Goal: Task Accomplishment & Management: Complete application form

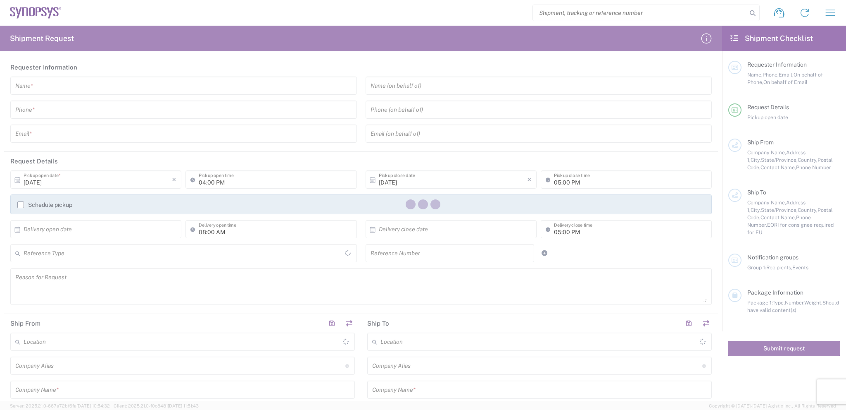
type input "[GEOGRAPHIC_DATA]"
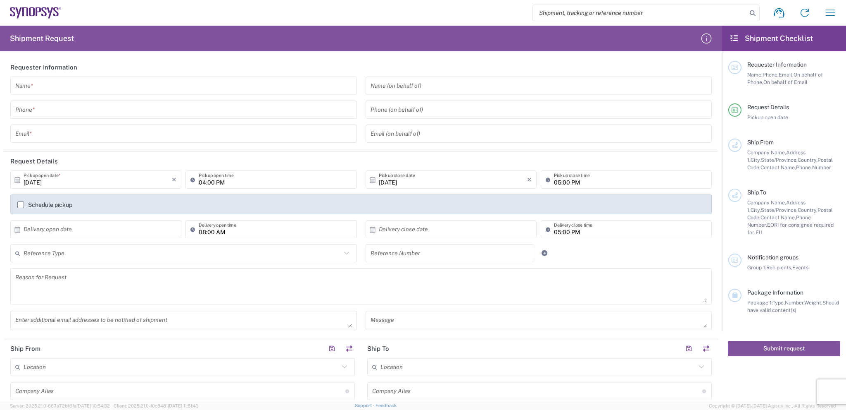
click at [46, 90] on input "text" at bounding box center [183, 86] width 337 height 14
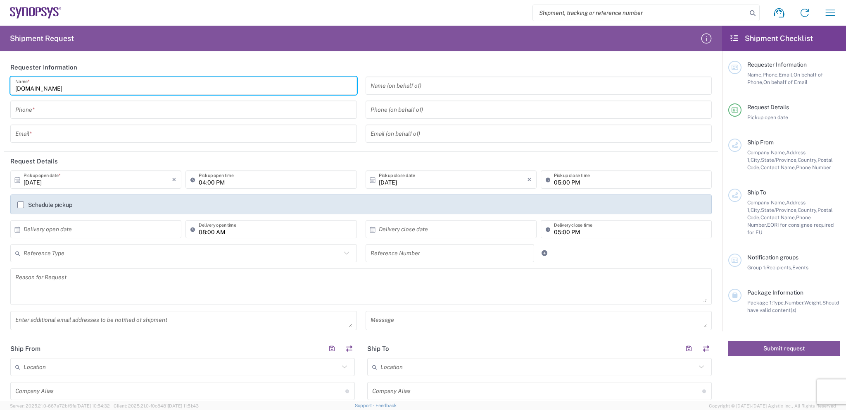
type input "[DOMAIN_NAME]"
click at [101, 110] on input "tel" at bounding box center [183, 109] width 337 height 14
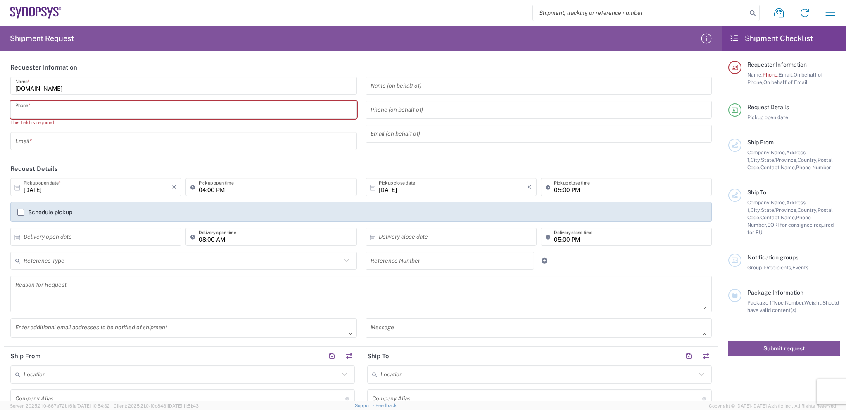
paste input "8884689910"
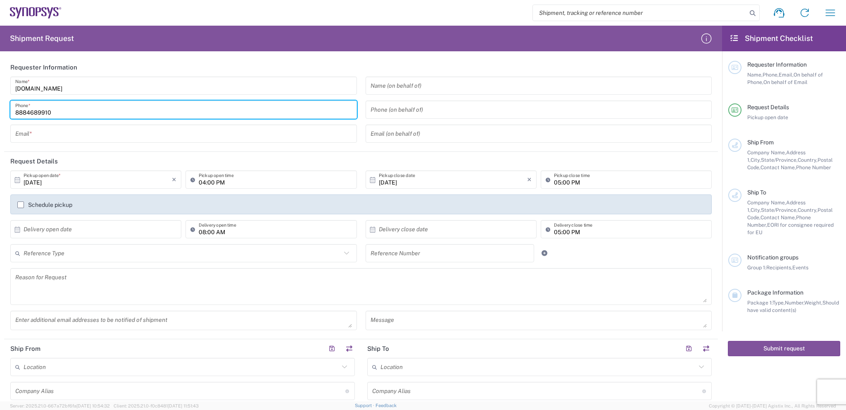
type input "8884689910"
click at [42, 134] on input "text" at bounding box center [183, 133] width 337 height 14
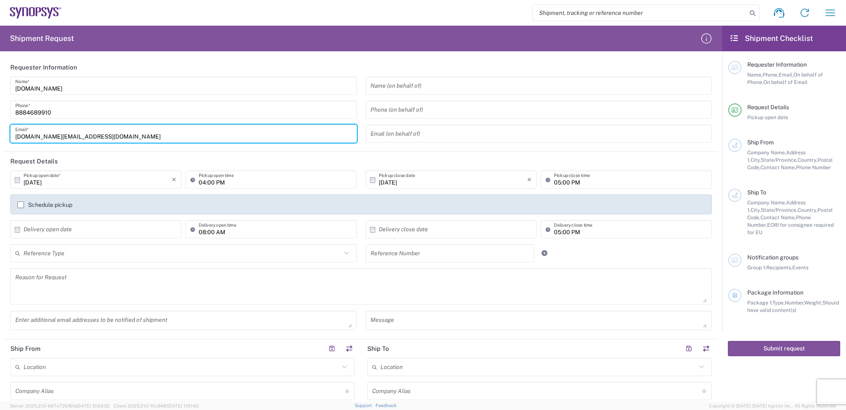
type input "[DOMAIN_NAME][EMAIL_ADDRESS][DOMAIN_NAME]"
click at [101, 111] on input "8884689910" at bounding box center [183, 109] width 337 height 14
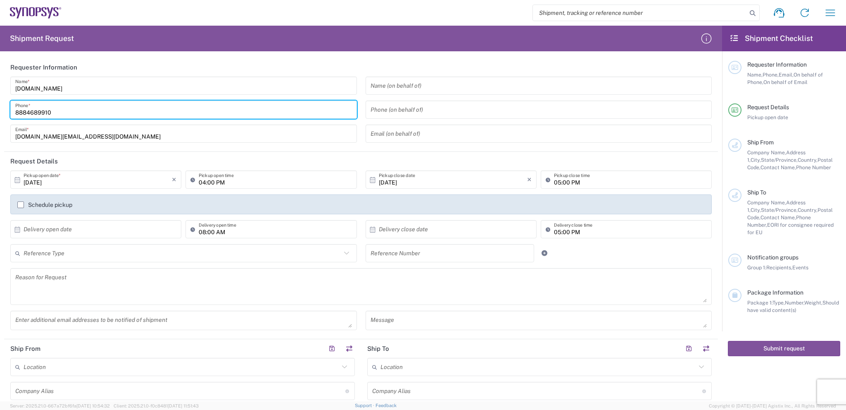
click at [136, 131] on input "[DOMAIN_NAME][EMAIL_ADDRESS][DOMAIN_NAME]" at bounding box center [183, 133] width 337 height 14
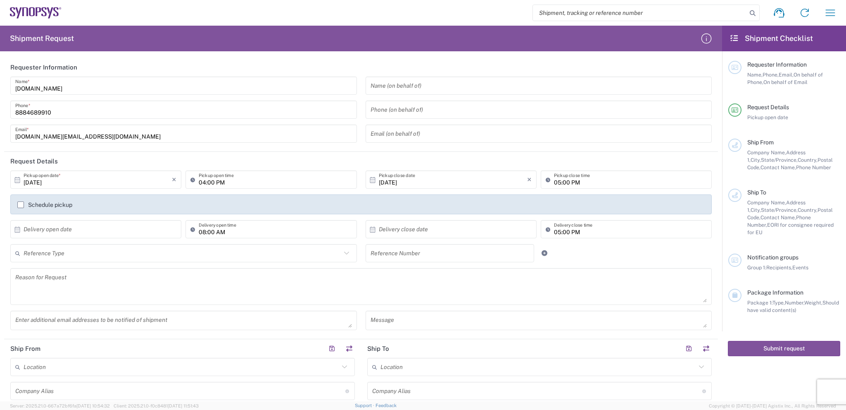
click at [180, 158] on header "Request Details" at bounding box center [361, 161] width 714 height 19
click at [108, 186] on input "[DATE]" at bounding box center [98, 179] width 148 height 14
click at [97, 243] on span "15" at bounding box center [97, 243] width 12 height 12
type input "[DATE]"
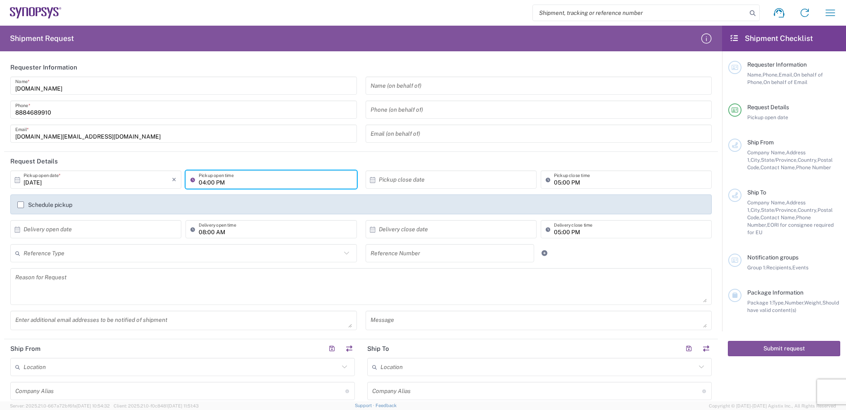
click at [258, 181] on input "04:00 PM" at bounding box center [275, 179] width 153 height 14
click at [255, 180] on input "04:00 PM" at bounding box center [275, 179] width 153 height 14
click at [200, 179] on input "04:00 PM" at bounding box center [275, 179] width 153 height 14
click at [207, 183] on input ":00 PM04" at bounding box center [275, 179] width 153 height 14
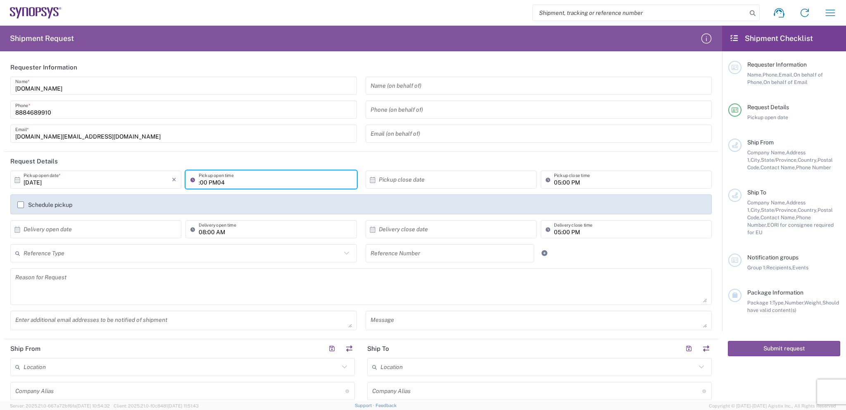
click at [207, 183] on input ":00 PM04" at bounding box center [275, 179] width 153 height 14
type input "4"
type input "10:00 AM"
click at [437, 182] on input "text" at bounding box center [453, 179] width 148 height 14
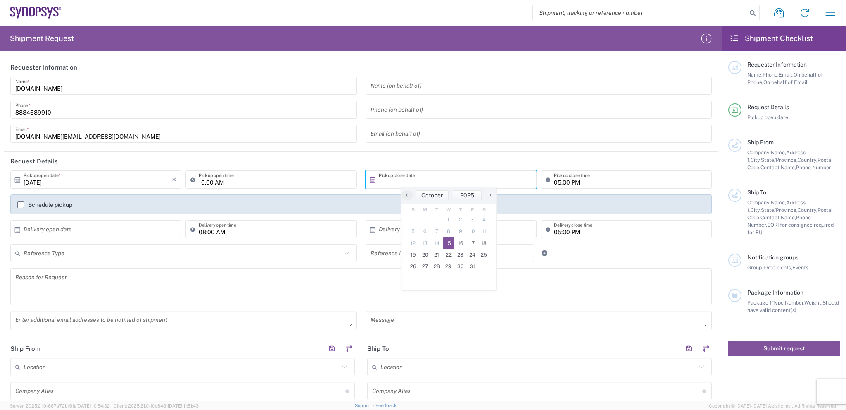
click at [453, 244] on span "15" at bounding box center [449, 243] width 12 height 12
type input "[DATE]"
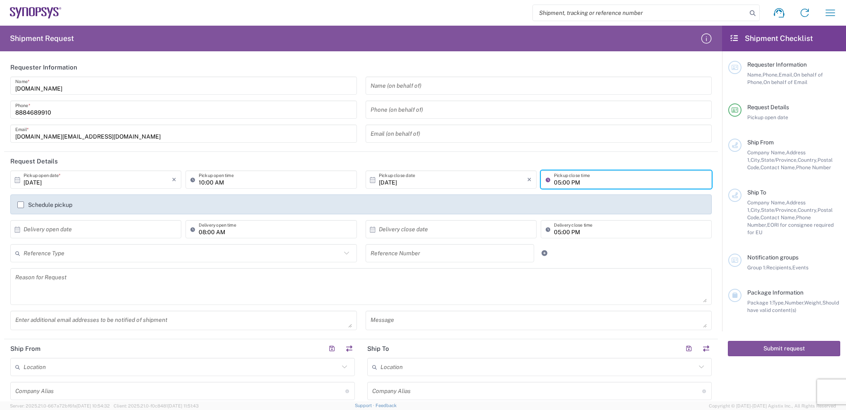
click at [581, 183] on input "05:00 PM" at bounding box center [630, 179] width 153 height 14
click at [116, 226] on input "text" at bounding box center [98, 229] width 148 height 14
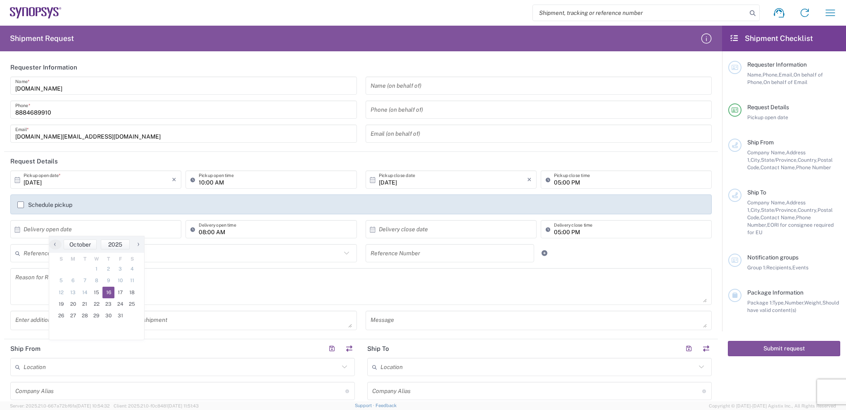
click at [108, 290] on span "16" at bounding box center [108, 292] width 12 height 12
type input "[DATE]"
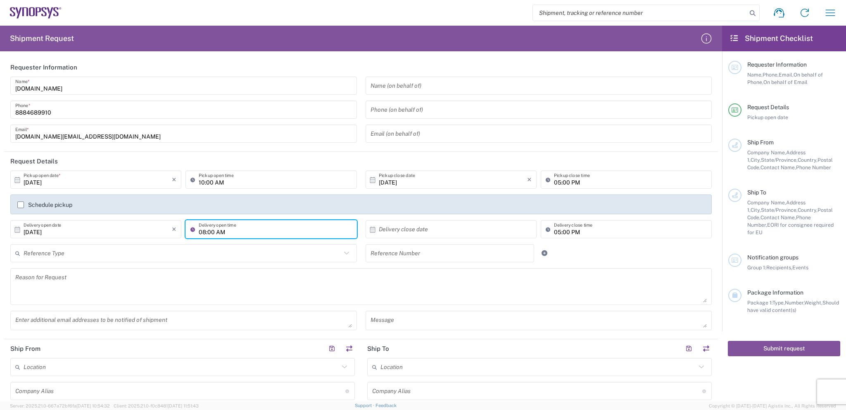
click at [234, 230] on input "08:00 AM" at bounding box center [275, 229] width 153 height 14
type input "10:00 AM"
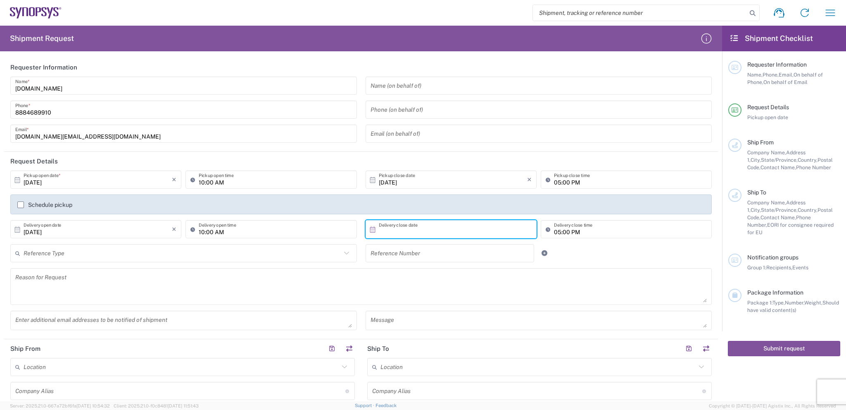
click at [401, 229] on input "text" at bounding box center [453, 229] width 148 height 14
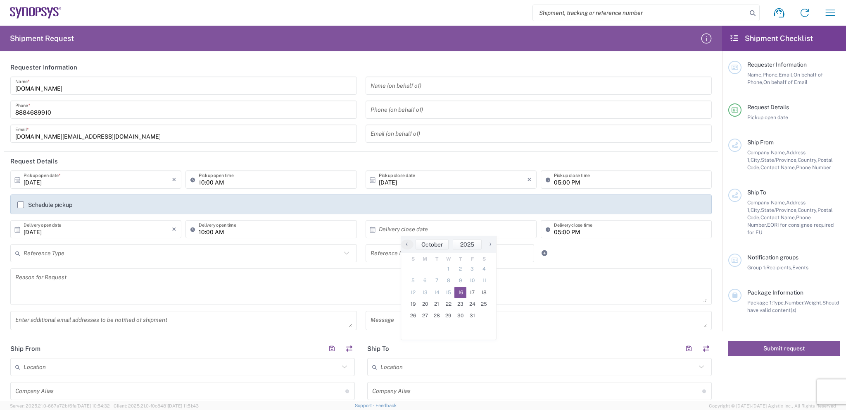
click at [458, 291] on span "16" at bounding box center [461, 292] width 12 height 12
type input "[DATE]"
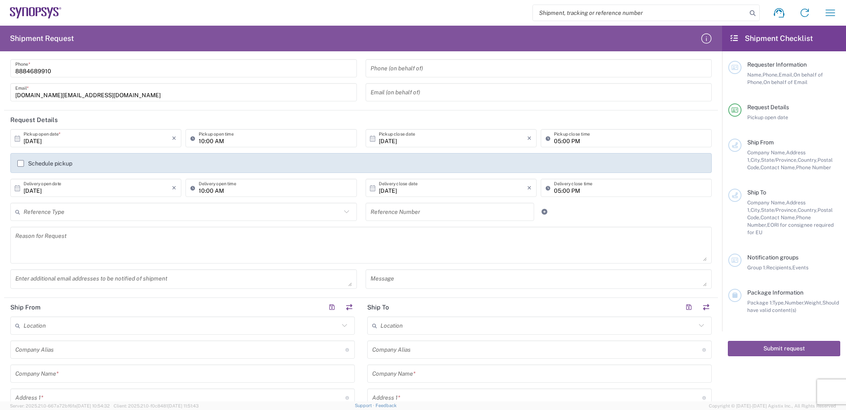
click at [240, 212] on input "text" at bounding box center [183, 212] width 318 height 14
click at [200, 269] on span "Purchase Order" at bounding box center [182, 270] width 342 height 13
type input "Purchase Order"
click at [450, 213] on input "text" at bounding box center [450, 212] width 159 height 14
paste input "3000021755"
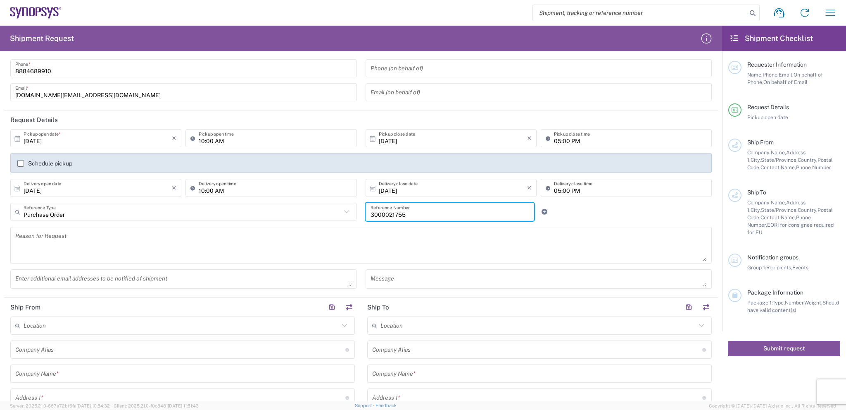
type input "3000021755"
click at [55, 242] on textarea at bounding box center [361, 245] width 692 height 32
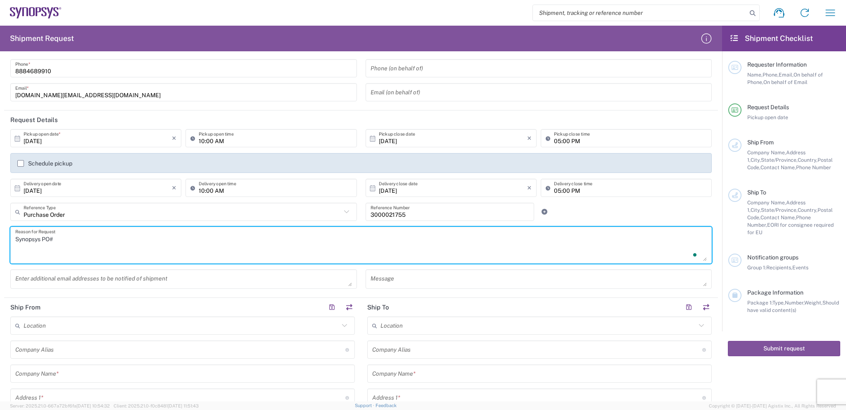
paste textarea "3000021755"
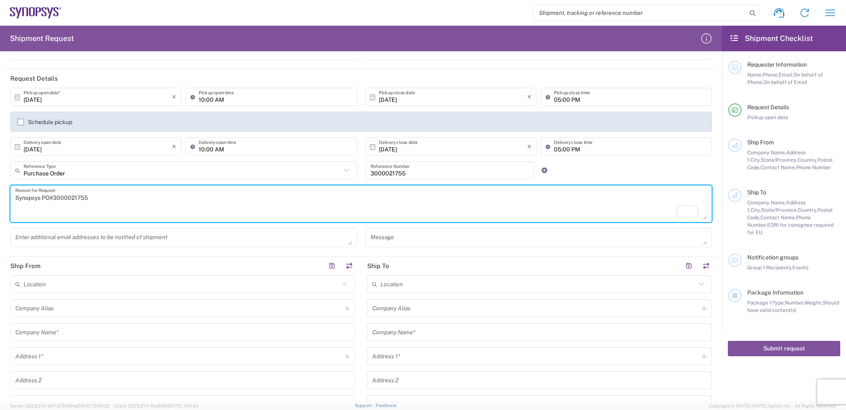
scroll to position [83, 0]
type textarea "Synopsys PO#3000021755"
click at [81, 236] on textarea at bounding box center [183, 237] width 337 height 14
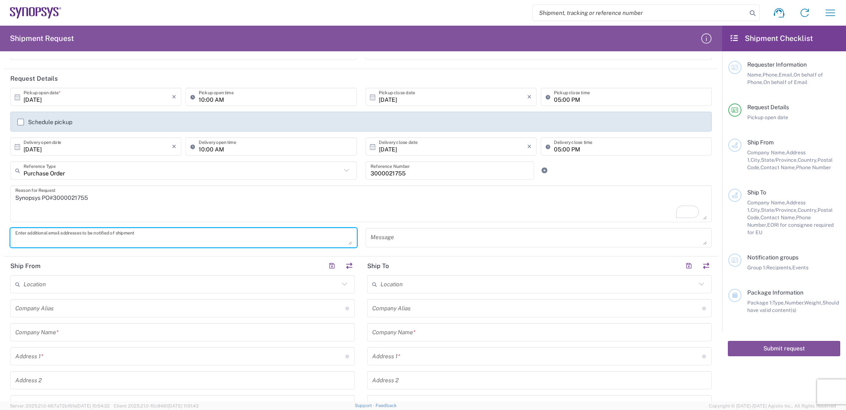
paste textarea "[PERSON_NAME][EMAIL_ADDRESS][PERSON_NAME][DOMAIN_NAME]"
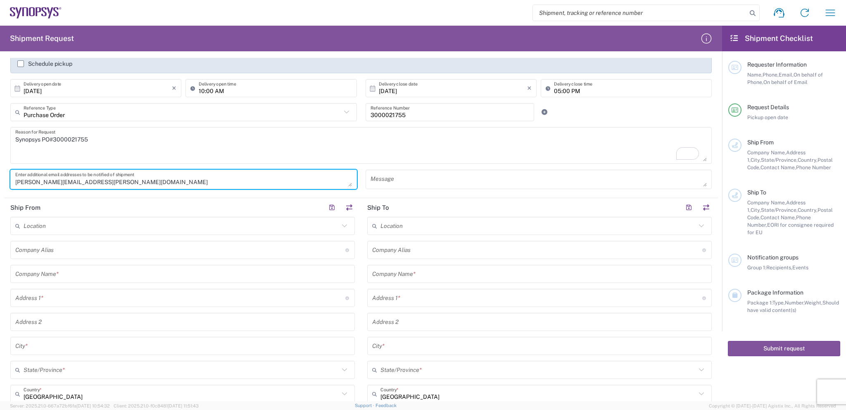
scroll to position [165, 0]
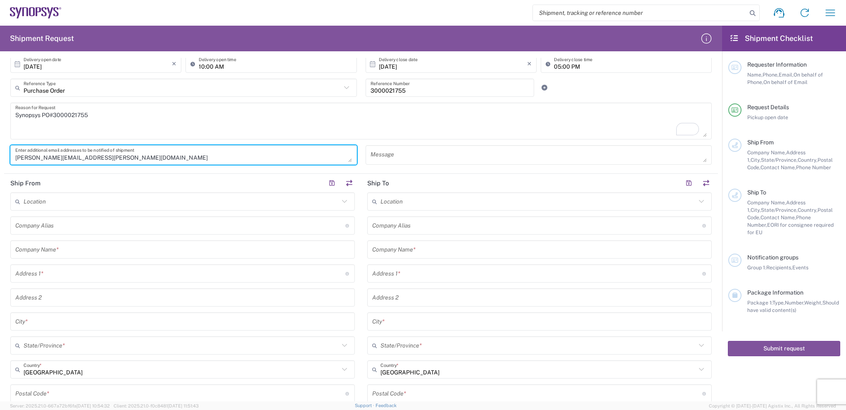
type textarea "[PERSON_NAME][EMAIL_ADDRESS][PERSON_NAME][DOMAIN_NAME]"
click at [160, 205] on input "text" at bounding box center [182, 201] width 316 height 14
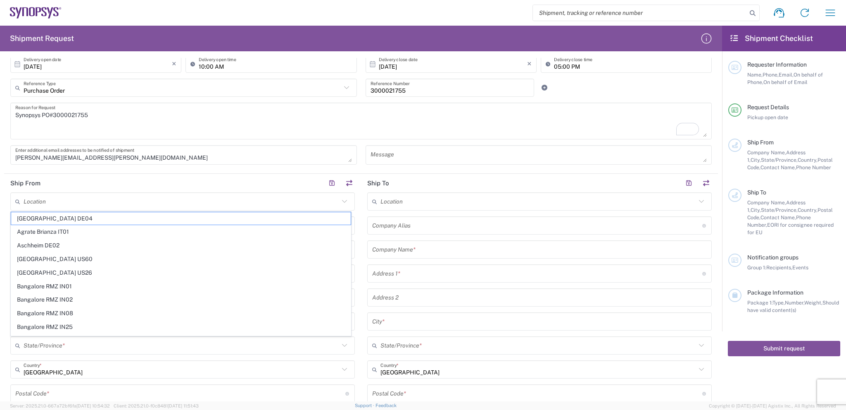
click at [299, 146] on div "[PERSON_NAME][EMAIL_ADDRESS][PERSON_NAME][DOMAIN_NAME] Enter additional email a…" at bounding box center [183, 154] width 347 height 19
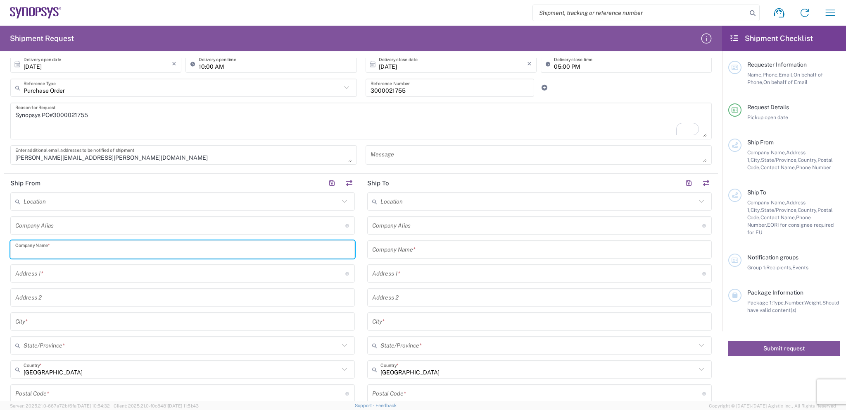
click at [80, 248] on input "text" at bounding box center [182, 249] width 335 height 14
type input "[DOMAIN_NAME] INC"
type input "[STREET_ADDRESS]"
type input "[GEOGRAPHIC_DATA]"
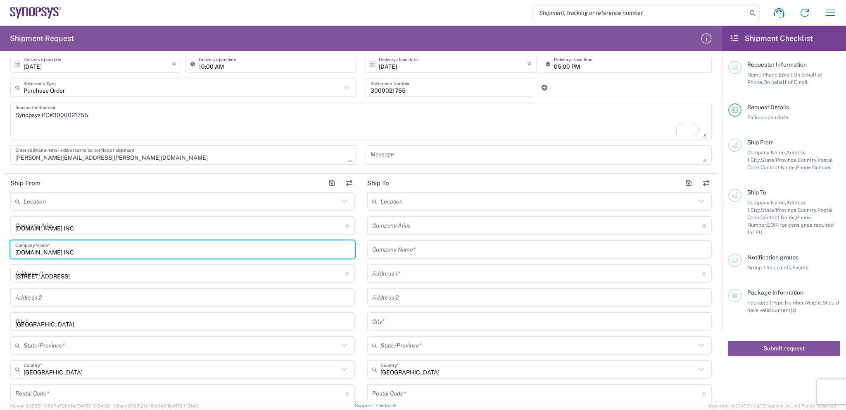
type input "[US_STATE]"
type input "美国"
type input "19720"
type input "8884689910"
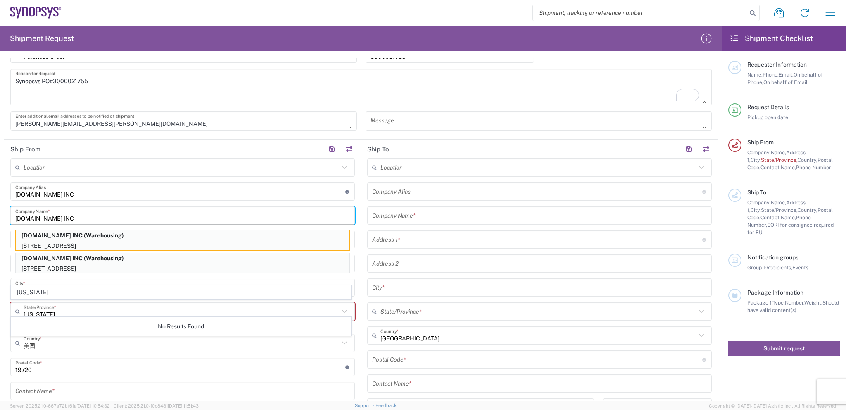
scroll to position [248, 0]
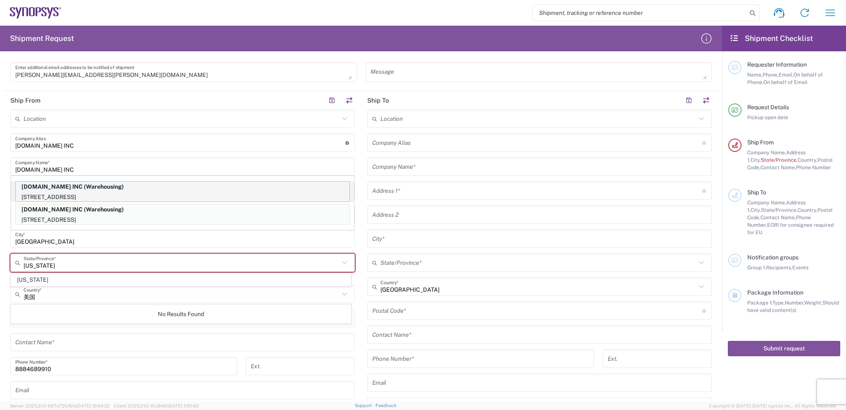
click at [106, 190] on p "[DOMAIN_NAME] INC (Warehousing)" at bounding box center [183, 186] width 334 height 10
type input "[US_STATE]"
type input "[GEOGRAPHIC_DATA]"
type input "Warehousing"
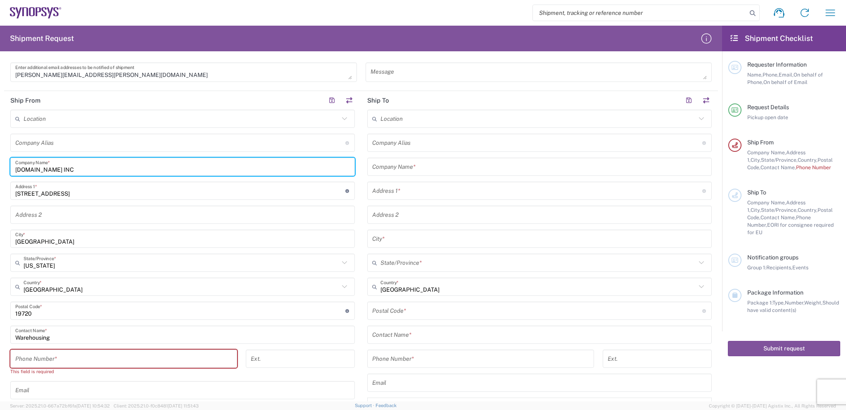
click at [30, 353] on input "tel" at bounding box center [123, 358] width 217 height 14
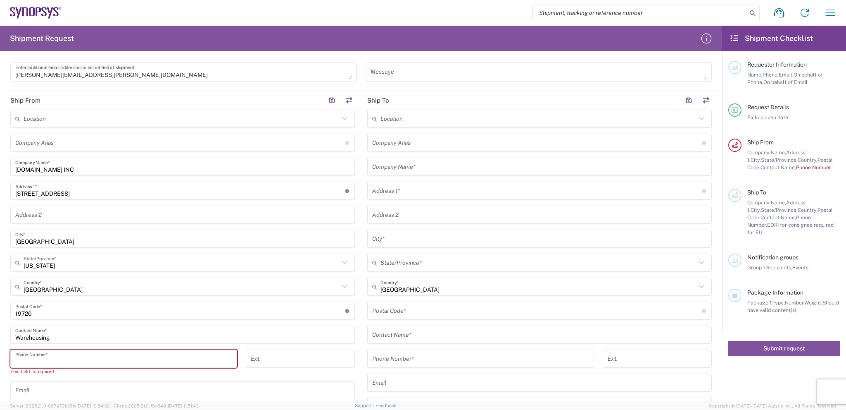
paste input "8884689910"
type input "8884689910"
click at [152, 329] on input "Warehousing" at bounding box center [182, 334] width 335 height 14
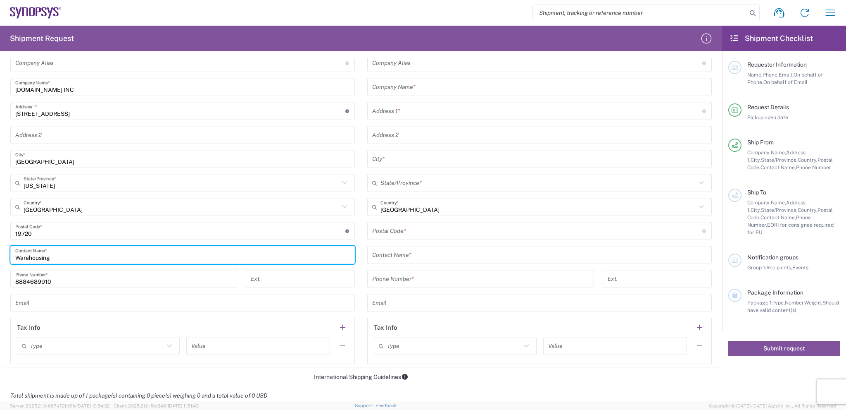
scroll to position [372, 0]
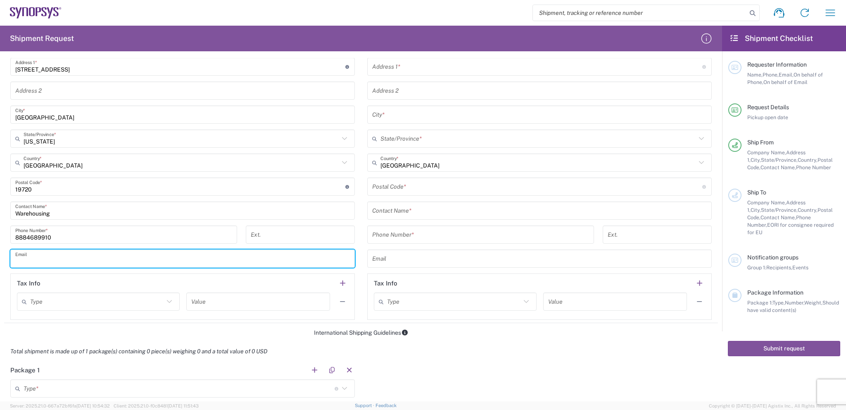
click at [126, 254] on input "text" at bounding box center [182, 258] width 335 height 14
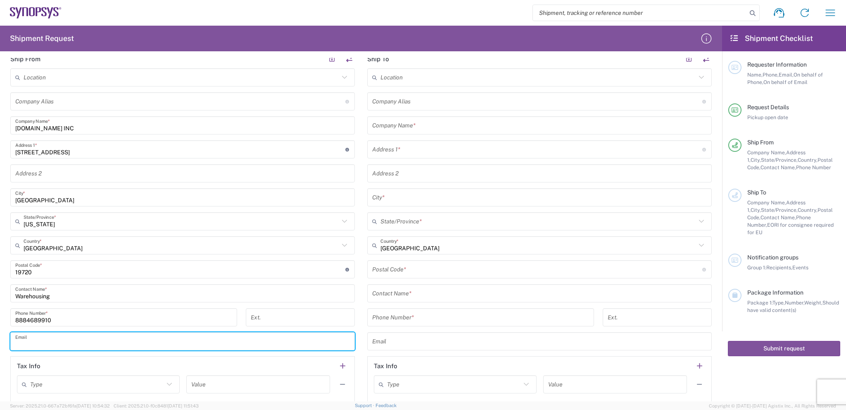
scroll to position [165, 0]
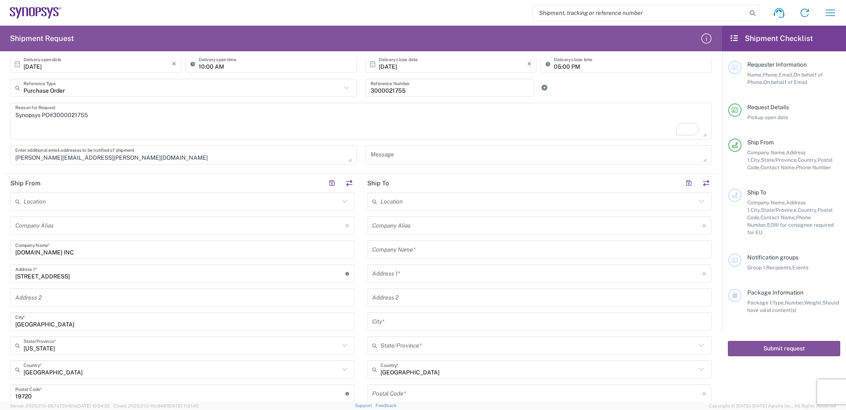
click at [293, 112] on textarea "Synopsys PO#3000021755" at bounding box center [361, 121] width 692 height 32
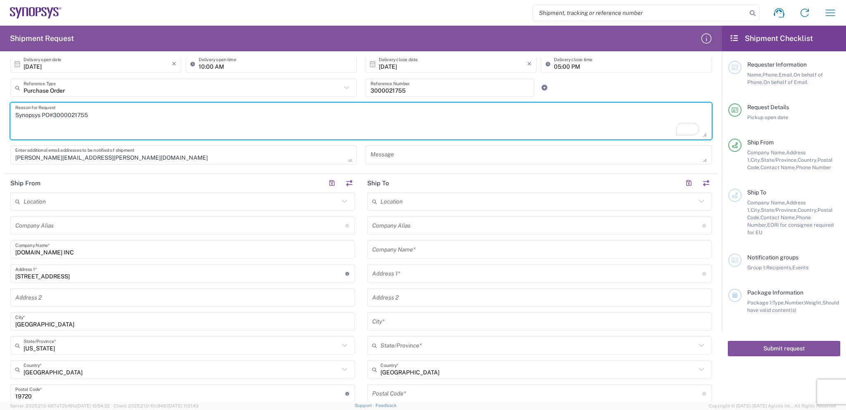
click at [70, 119] on textarea "Synopsys PO#3000021755" at bounding box center [361, 121] width 692 height 32
click at [450, 253] on input "text" at bounding box center [539, 249] width 335 height 14
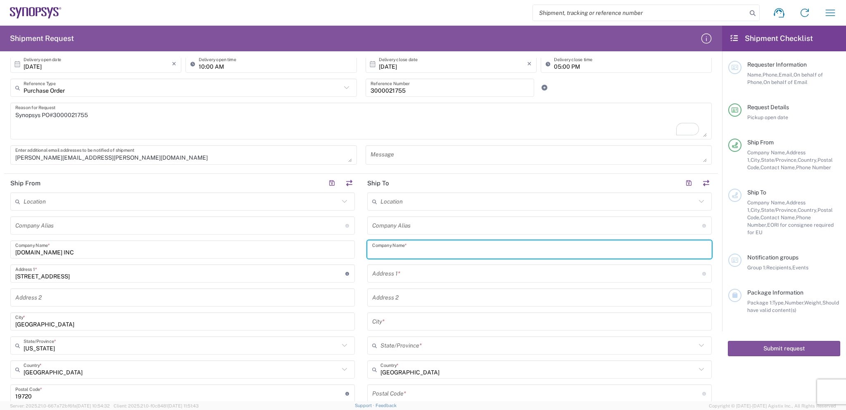
paste input "SYNOPSYS Inc."
type input "SYNOPSYS Inc."
click at [436, 274] on input "text" at bounding box center [537, 273] width 330 height 14
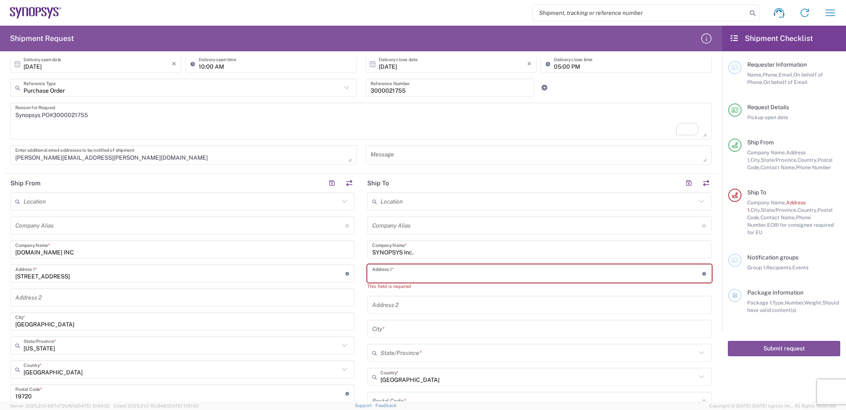
paste input "Alom Sub - Bldg 2 (Alom)"
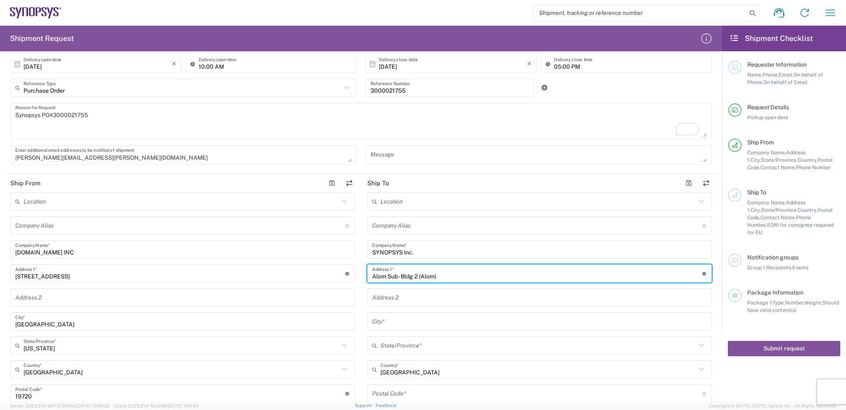
type input "Alom Sub - Bldg 2 (Alom)"
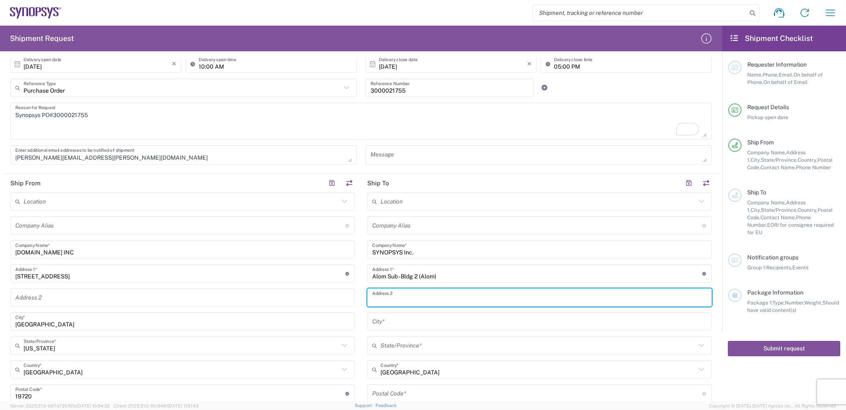
click at [408, 294] on input "text" at bounding box center [539, 297] width 335 height 14
paste input "[STREET_ADDRESS]"
type input "[STREET_ADDRESS]"
click at [412, 318] on input "text" at bounding box center [539, 321] width 335 height 14
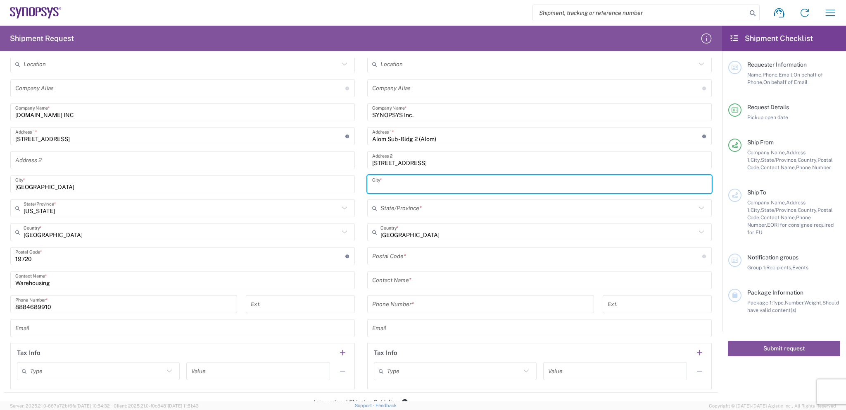
scroll to position [289, 0]
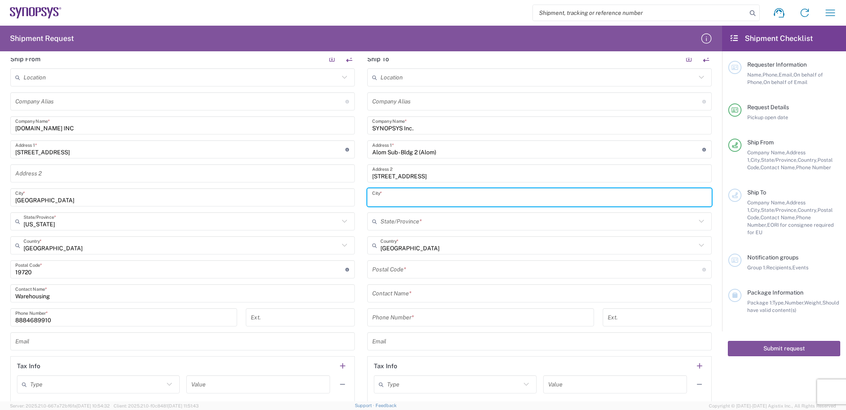
click at [383, 197] on input "text" at bounding box center [539, 197] width 335 height 14
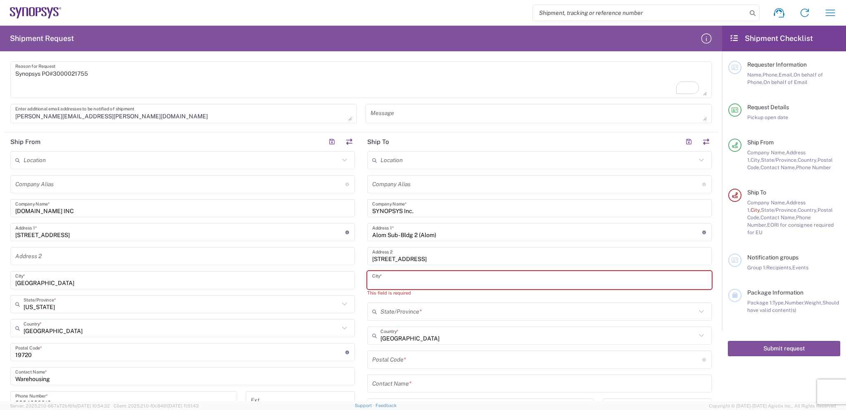
paste input "Fremont"
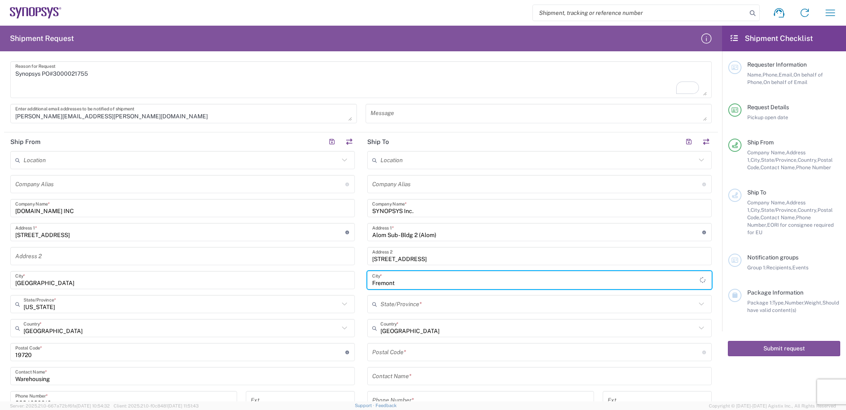
type input "Fremont"
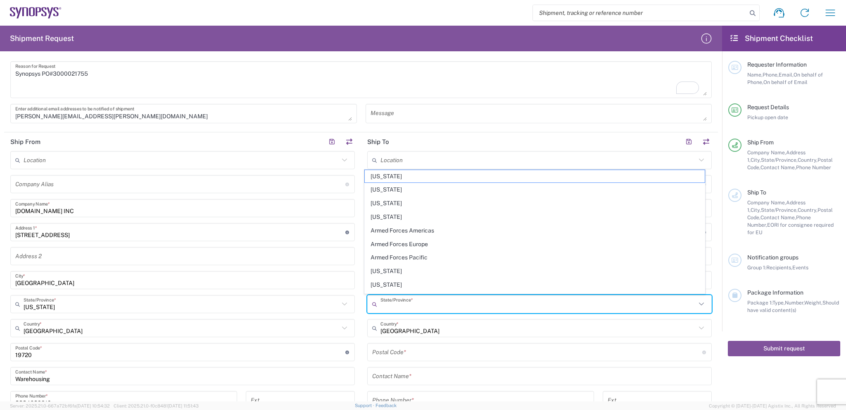
click at [404, 306] on input "text" at bounding box center [539, 304] width 316 height 14
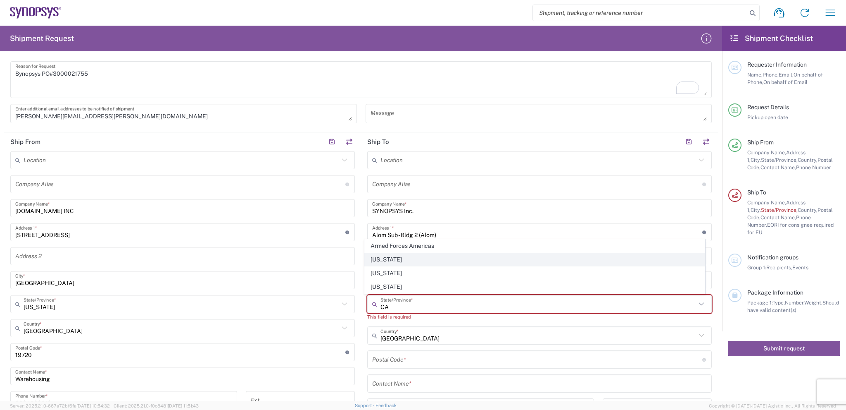
click at [403, 257] on span "[US_STATE]" at bounding box center [535, 259] width 340 height 13
type input "[US_STATE]"
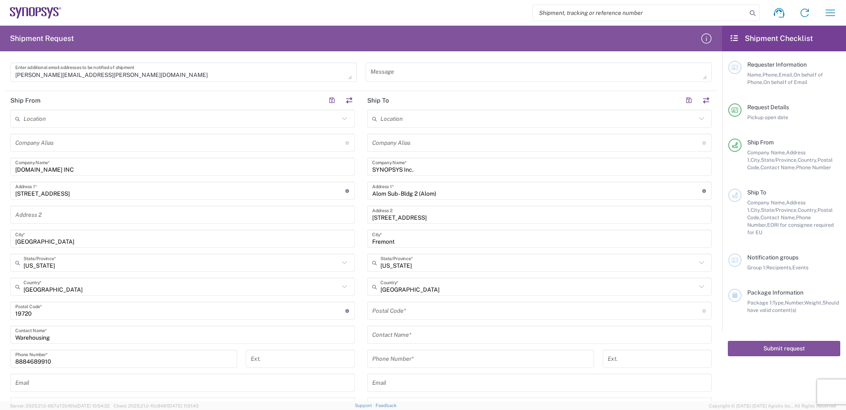
scroll to position [289, 0]
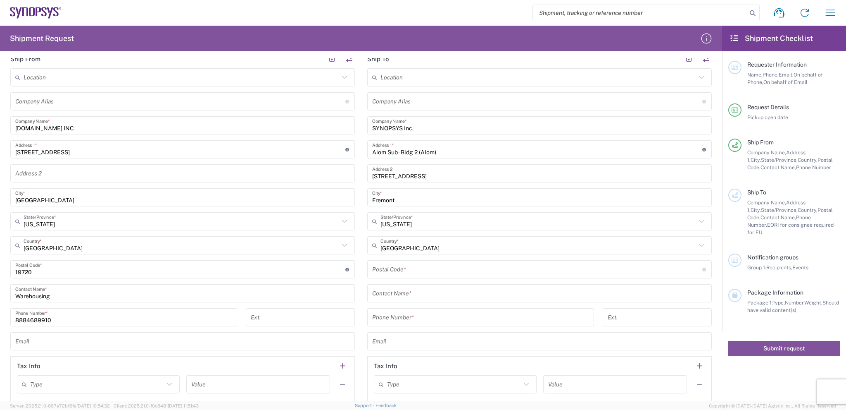
click at [411, 266] on input "undefined" at bounding box center [537, 269] width 330 height 14
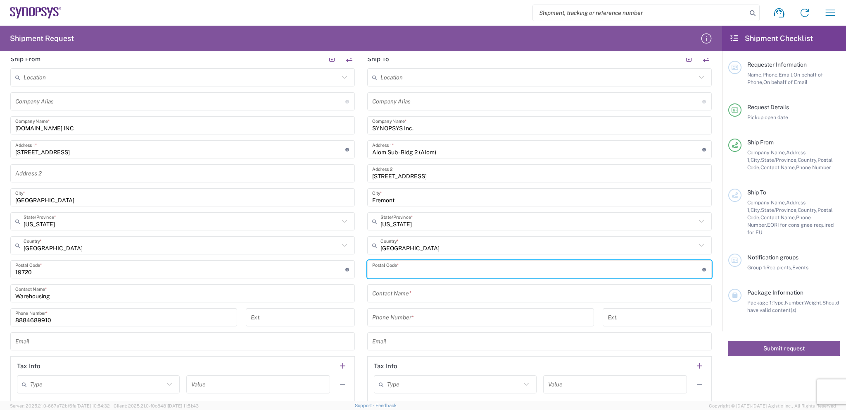
paste input "94539"
type input "94539"
click at [411, 294] on input "text" at bounding box center [539, 293] width 335 height 14
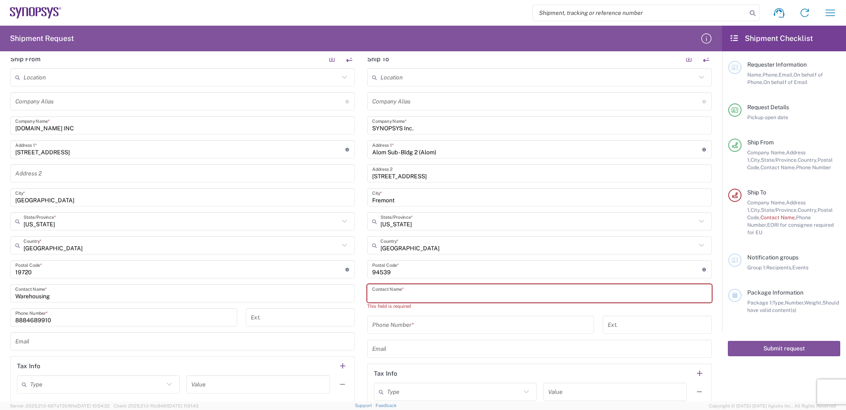
paste input "[PERSON_NAME]"
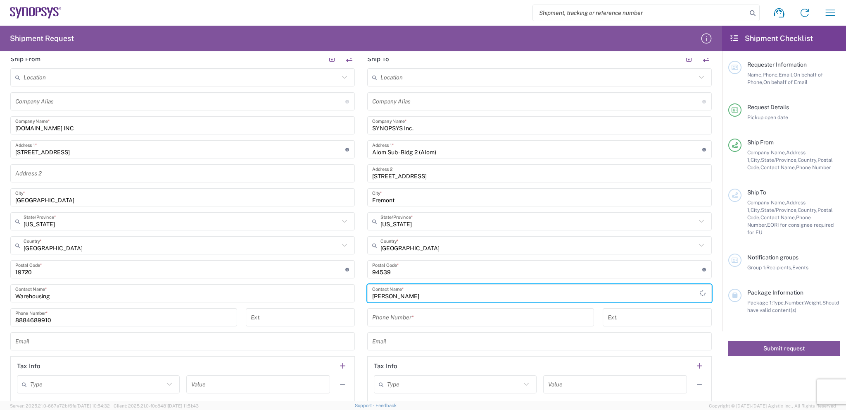
type input "[PERSON_NAME]"
click at [425, 314] on input "tel" at bounding box center [480, 317] width 217 height 14
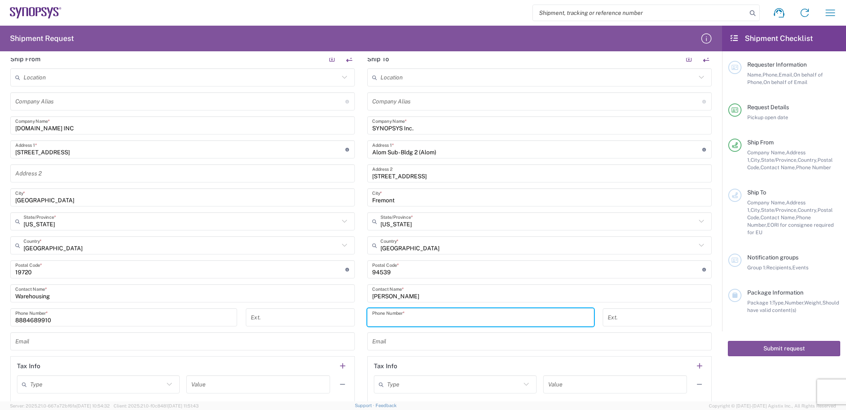
paste input "5103603667"
type input "5103603667"
click at [408, 340] on input "text" at bounding box center [539, 341] width 335 height 14
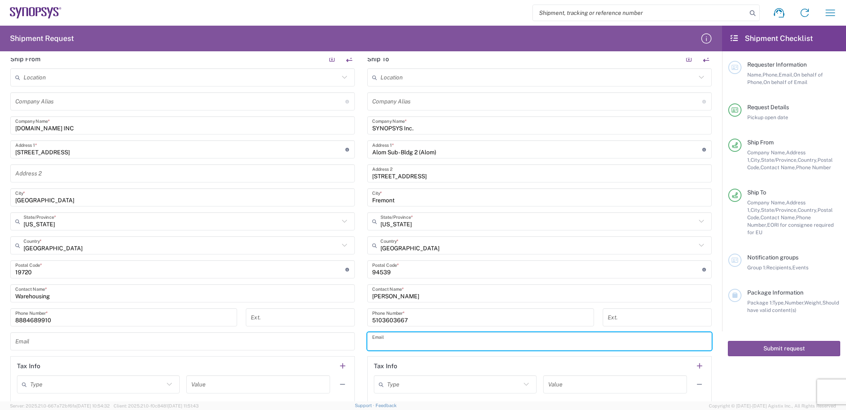
paste input "[EMAIL_ADDRESS][DOMAIN_NAME]"
type input "[EMAIL_ADDRESS][DOMAIN_NAME]"
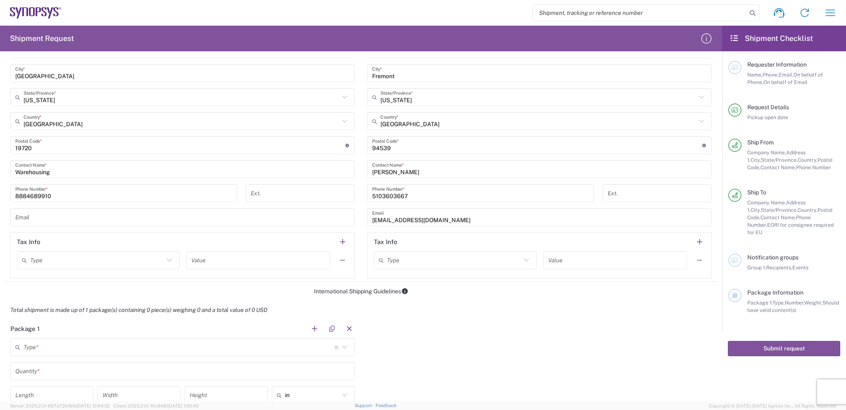
click at [510, 319] on div "Package 1 Type * Material used to package goods Bale(s) Basket(s) Bolt(s) Bottl…" at bounding box center [361, 396] width 714 height 155
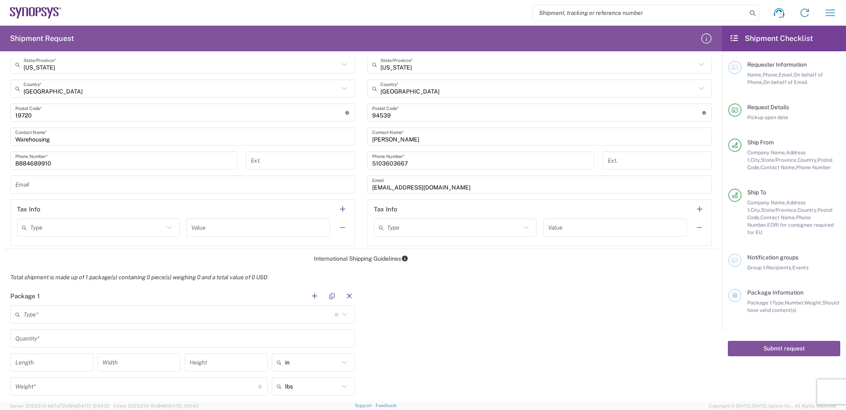
scroll to position [496, 0]
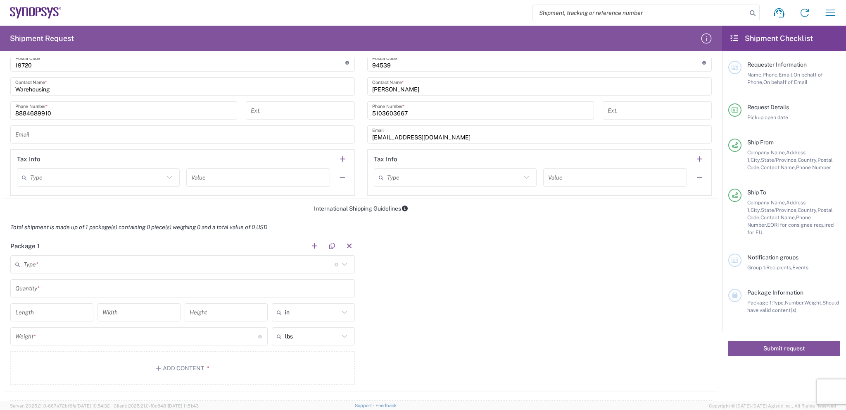
click at [141, 261] on input "text" at bounding box center [179, 264] width 311 height 14
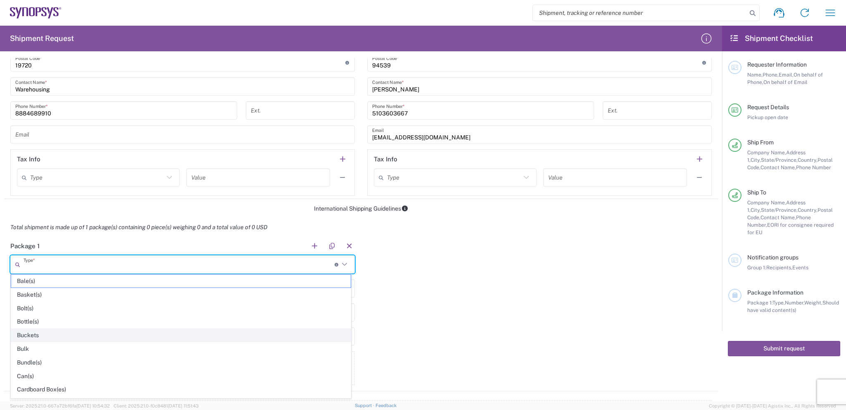
scroll to position [41, 0]
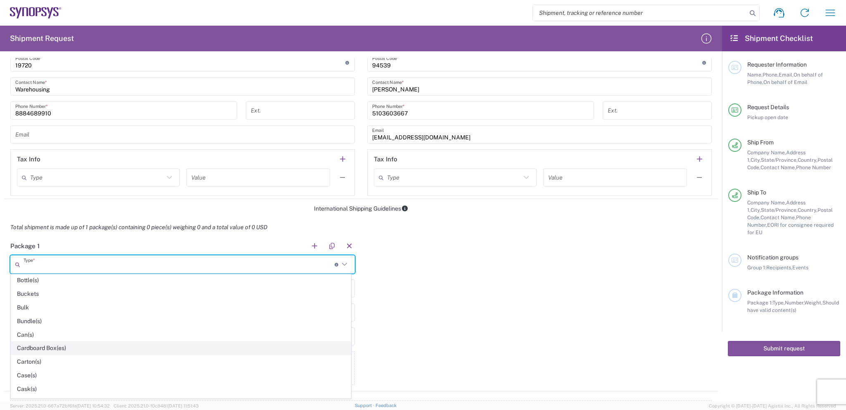
click at [126, 341] on span "Cardboard Box(es)" at bounding box center [181, 347] width 340 height 13
type input "Cardboard Box(es)"
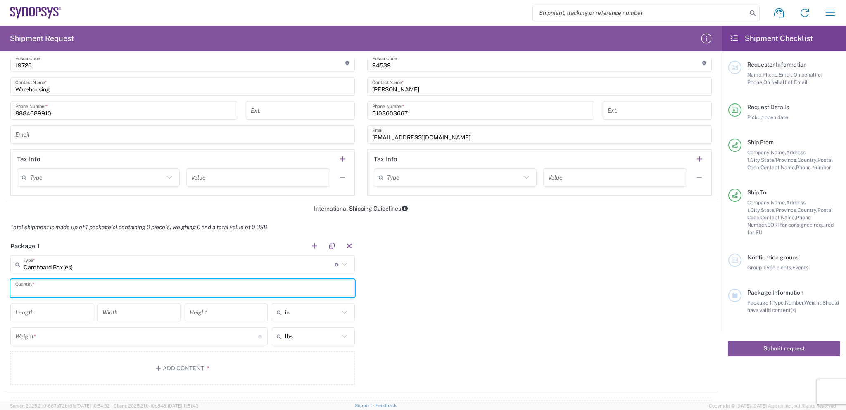
click at [52, 286] on input "text" at bounding box center [182, 288] width 335 height 14
type input "1"
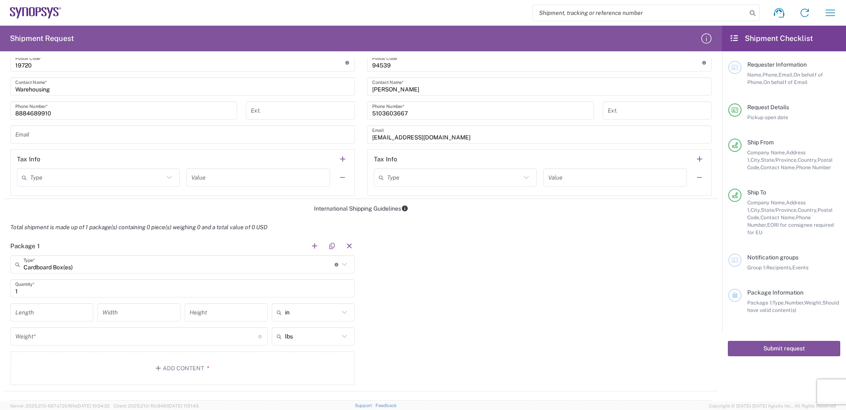
click at [481, 267] on div "Package 1 Cardboard Box(es) Type * Material used to package goods Bale(s) Baske…" at bounding box center [361, 313] width 714 height 155
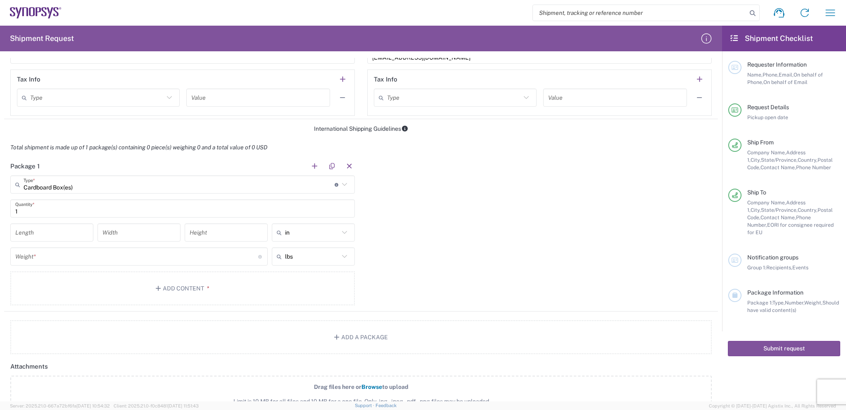
scroll to position [579, 0]
drag, startPoint x: 283, startPoint y: 234, endPoint x: 288, endPoint y: 233, distance: 4.6
click at [285, 234] on input "text" at bounding box center [312, 229] width 54 height 13
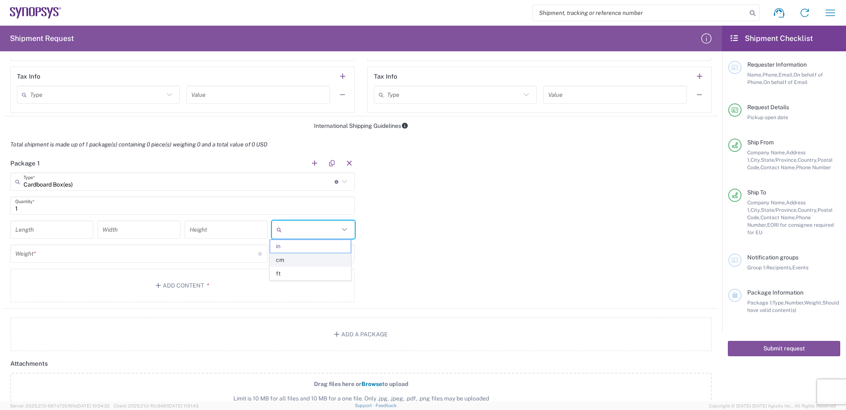
click at [290, 257] on span "cm" at bounding box center [310, 259] width 81 height 13
type input "cm"
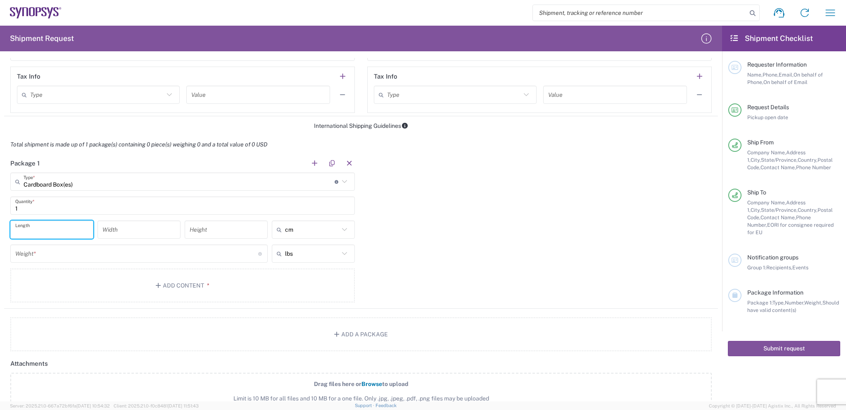
click at [61, 230] on input "number" at bounding box center [51, 229] width 73 height 14
type input "45"
click at [164, 226] on input "number" at bounding box center [138, 229] width 73 height 14
type input "28"
click at [240, 227] on input "number" at bounding box center [226, 229] width 73 height 14
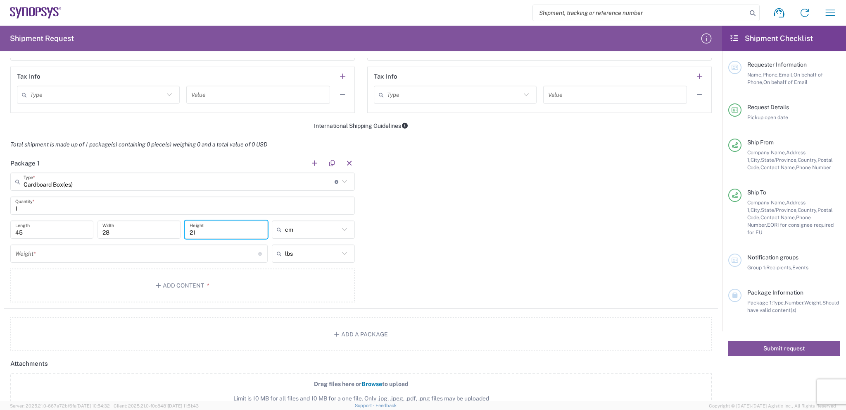
type input "21"
click at [301, 253] on input "text" at bounding box center [312, 253] width 54 height 13
click at [304, 279] on span "kgs" at bounding box center [310, 283] width 81 height 13
type input "kgs"
click at [87, 255] on input "number" at bounding box center [136, 253] width 243 height 14
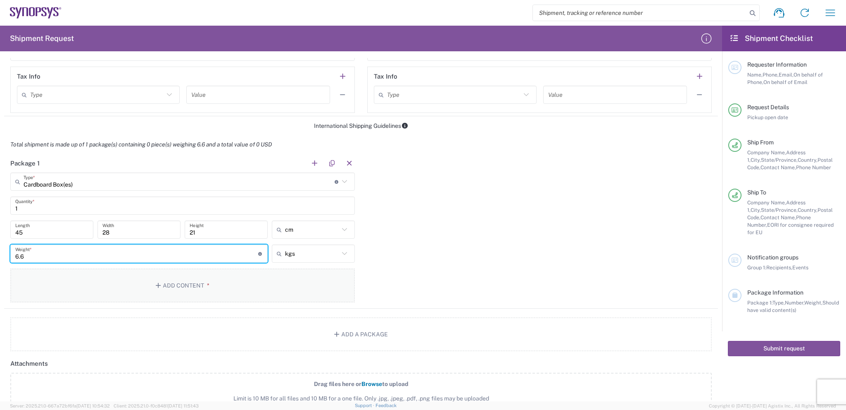
type input "6.6"
click at [188, 280] on button "Add Content *" at bounding box center [182, 285] width 345 height 34
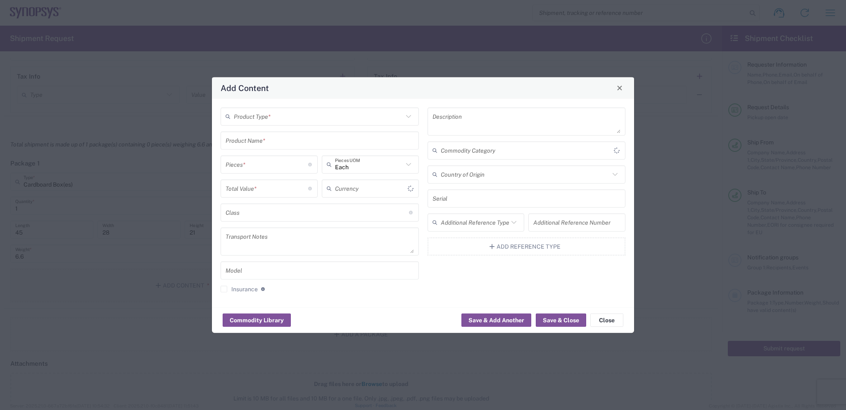
type input "US Dollar"
click at [280, 112] on input "text" at bounding box center [318, 116] width 169 height 14
click at [266, 148] on span "General Commodity" at bounding box center [320, 148] width 197 height 13
type input "General Commodity"
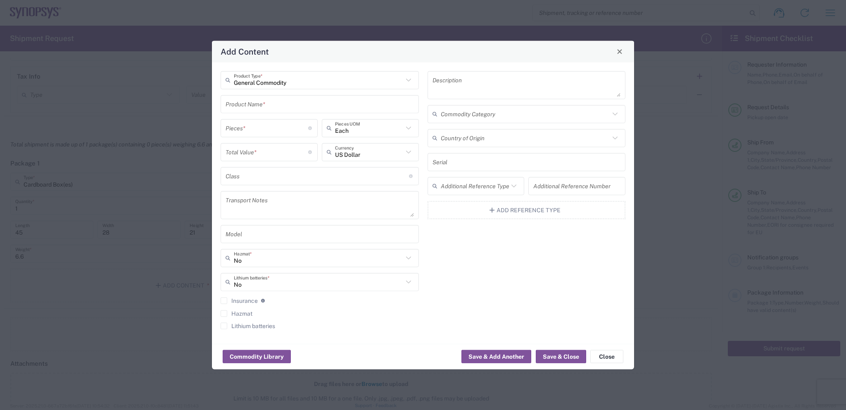
click at [282, 107] on input "text" at bounding box center [320, 104] width 188 height 14
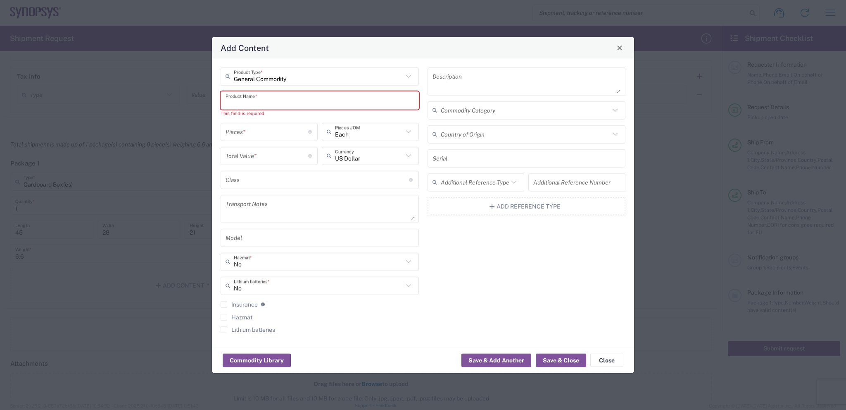
paste input "10m Active Optical Cable"
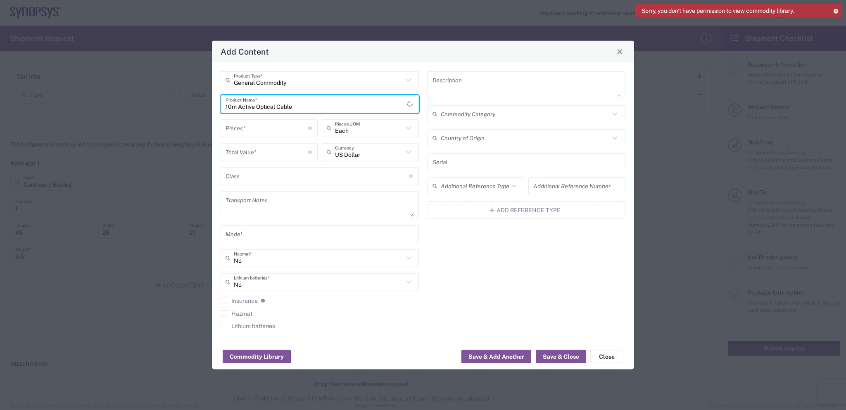
type input "10m Active Optical Cable"
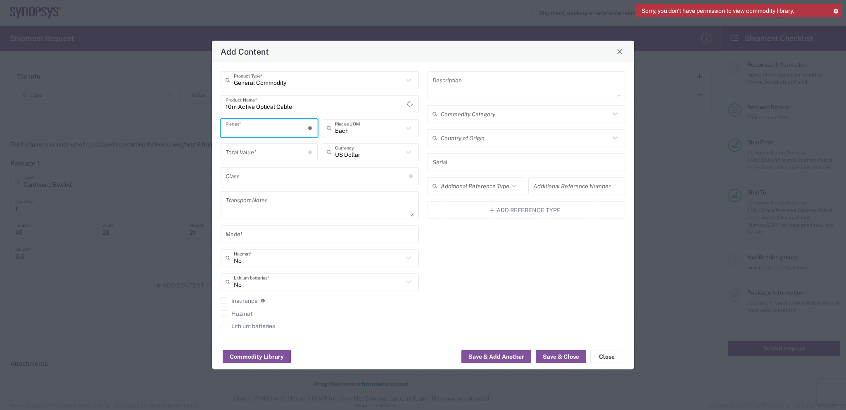
click at [273, 133] on input "number" at bounding box center [267, 128] width 83 height 14
type input "20"
click at [234, 150] on input "number" at bounding box center [267, 152] width 83 height 14
paste input "21759.75"
type input "21759.75"
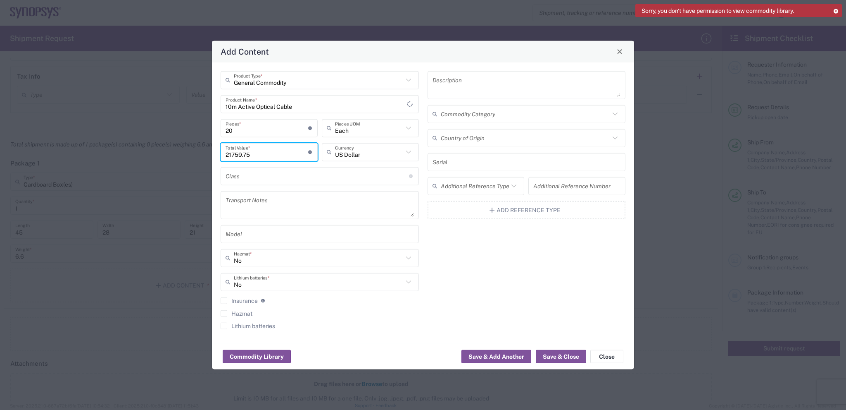
drag, startPoint x: 251, startPoint y: 155, endPoint x: 210, endPoint y: 155, distance: 40.9
click at [210, 155] on div "Add Content General Commodity Product Type * 10m Active Optical Cable Product N…" at bounding box center [423, 205] width 846 height 410
type input "9671"
click at [476, 273] on div "Description Commodity Category Country of Origin Serial Additional Reference Ty…" at bounding box center [526, 203] width 207 height 264
click at [551, 355] on button "Save & Close" at bounding box center [561, 356] width 50 height 13
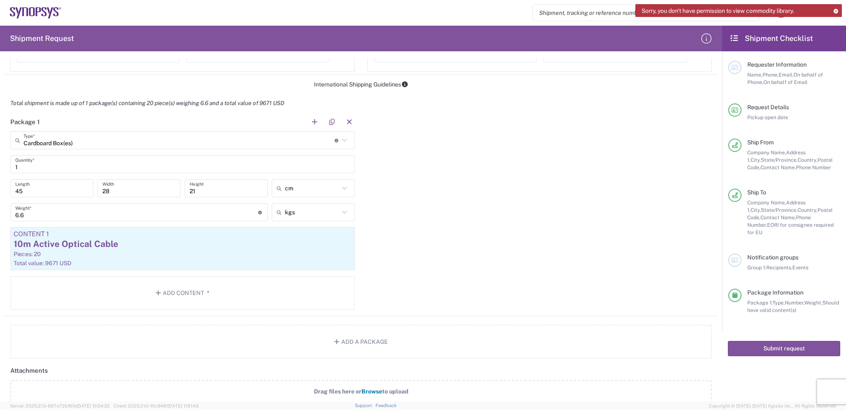
scroll to position [620, 0]
click at [327, 119] on button "button" at bounding box center [332, 122] width 12 height 12
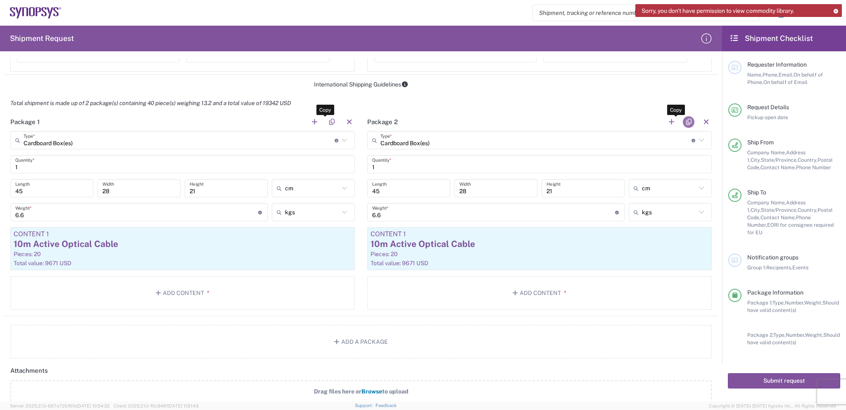
click at [683, 120] on button "button" at bounding box center [689, 122] width 12 height 12
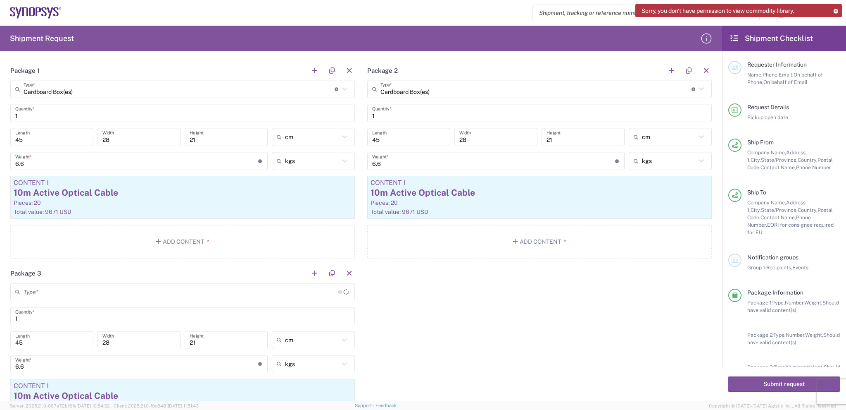
scroll to position [744, 0]
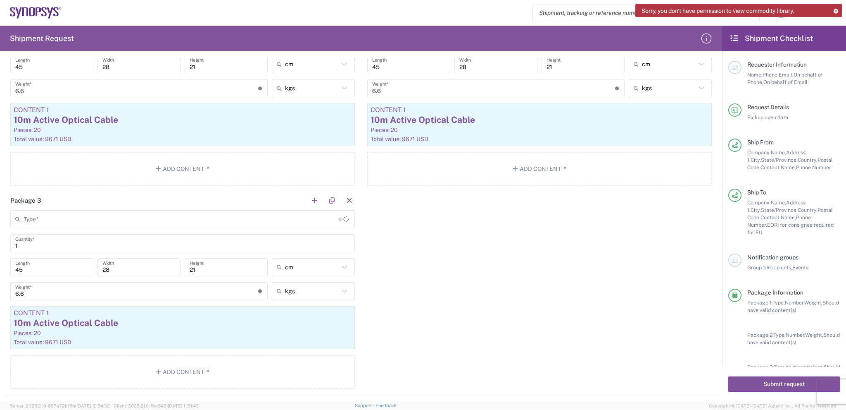
type input "Cardboard Box(es)"
drag, startPoint x: 41, startPoint y: 267, endPoint x: 0, endPoint y: 267, distance: 40.5
click at [0, 267] on form "Requester Information [DOMAIN_NAME] Name * [PHONE_NUMBER] Phone * [DOMAIN_NAME]…" at bounding box center [361, 229] width 722 height 343
type input "34"
click at [120, 273] on div "28 Width" at bounding box center [139, 267] width 83 height 18
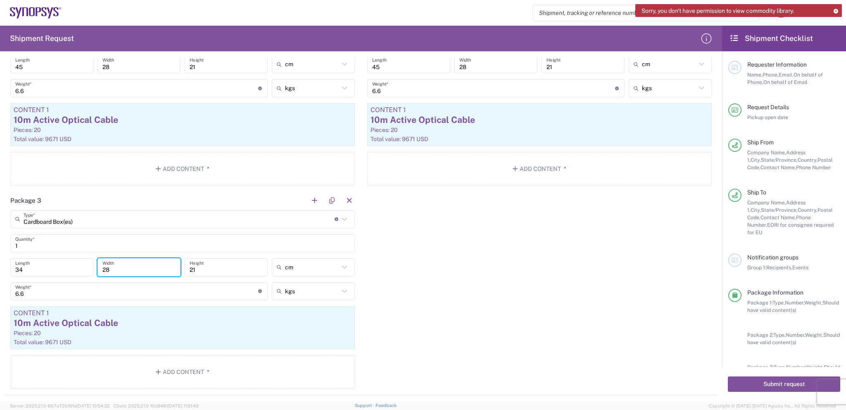
drag, startPoint x: 116, startPoint y: 268, endPoint x: 93, endPoint y: 268, distance: 23.1
click at [93, 268] on div "34 Length 28 Width 21 Height cm cm ft in" at bounding box center [182, 270] width 349 height 24
type input "24"
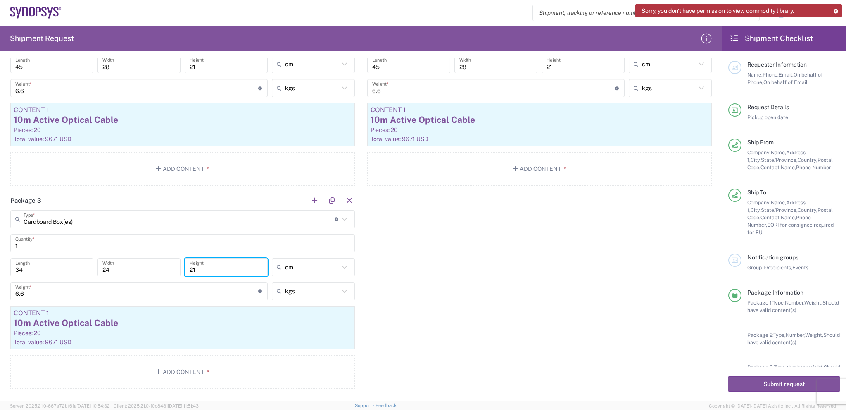
drag, startPoint x: 197, startPoint y: 266, endPoint x: 176, endPoint y: 266, distance: 21.5
click at [176, 266] on div "34 Length 24 Width 21 Height cm cm ft in" at bounding box center [182, 270] width 349 height 24
type input "12"
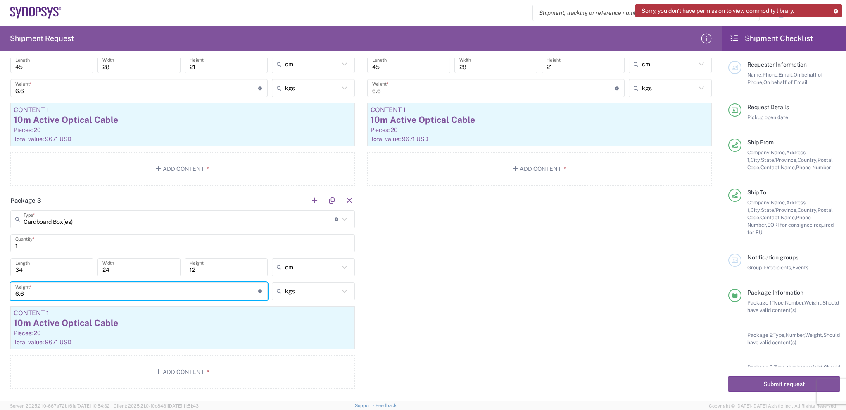
drag, startPoint x: 52, startPoint y: 288, endPoint x: 7, endPoint y: 291, distance: 44.7
click at [7, 291] on main "Cardboard Box(es) Type * Material used to package goods Cardboard Box(es) Bale(…" at bounding box center [182, 300] width 357 height 181
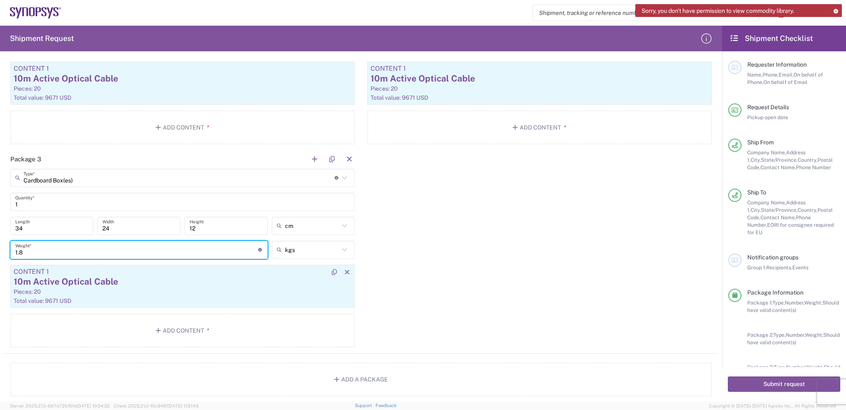
type input "1.8"
click at [201, 280] on div "10m Active Optical Cable" at bounding box center [183, 281] width 338 height 12
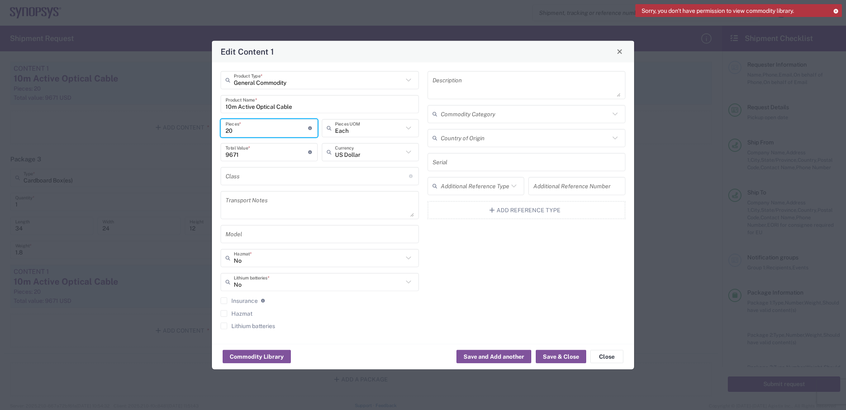
drag, startPoint x: 239, startPoint y: 130, endPoint x: 195, endPoint y: 132, distance: 43.8
click at [195, 132] on div "Edit Content 1 General Commodity Product Type * 10m Active Optical Cable Produc…" at bounding box center [423, 205] width 846 height 410
type input "5"
type input "2417.75"
type input "5"
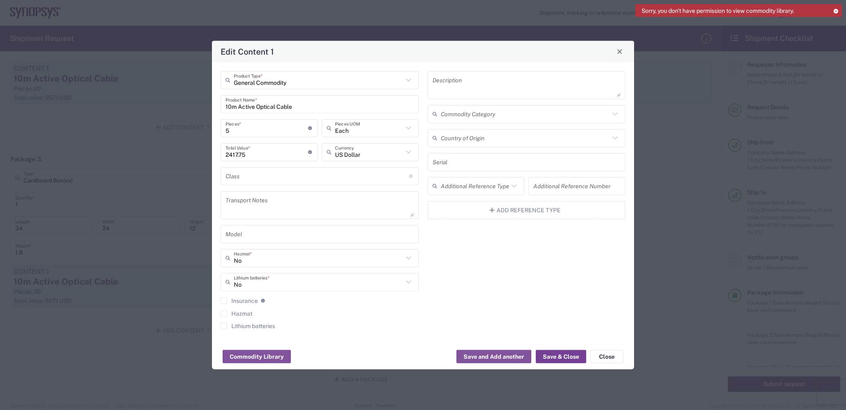
click at [552, 355] on button "Save & Close" at bounding box center [561, 356] width 50 height 13
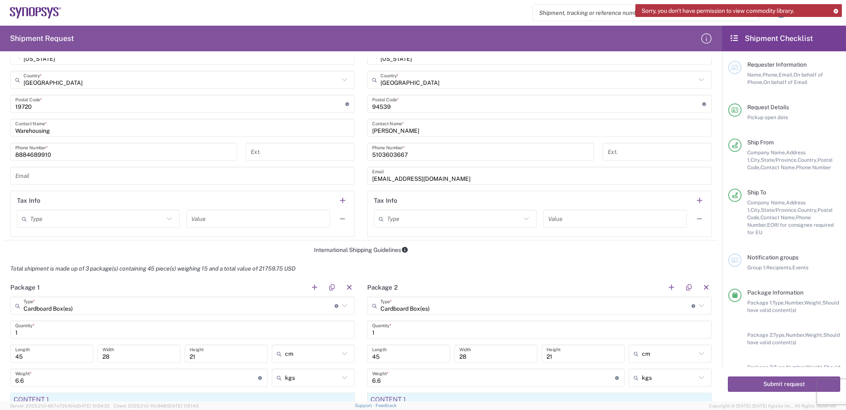
scroll to position [508, 0]
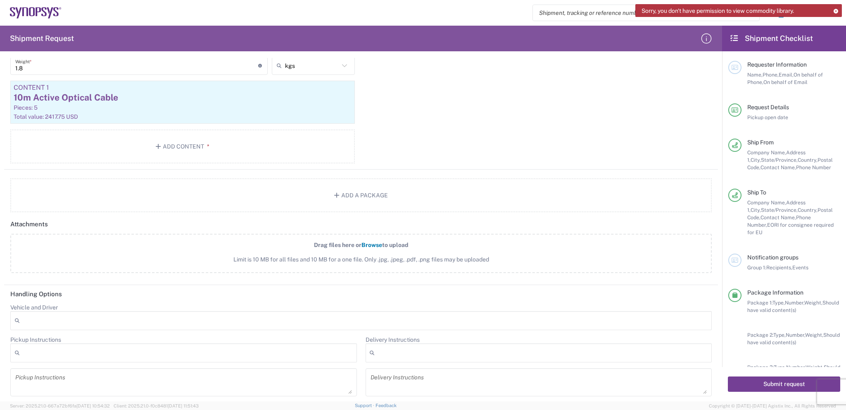
click at [763, 385] on button "Submit request" at bounding box center [784, 383] width 112 height 15
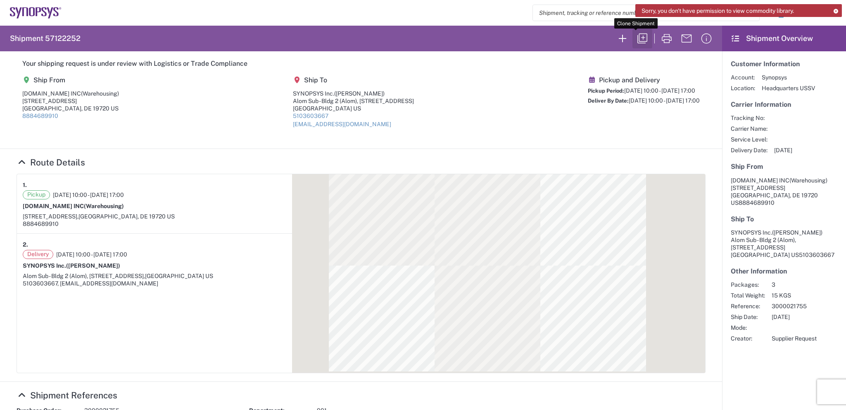
click at [638, 38] on icon "button" at bounding box center [642, 38] width 13 height 13
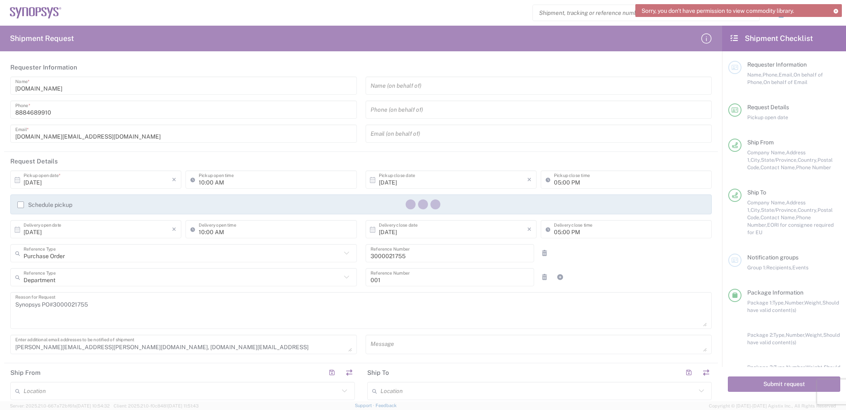
type input "Cardboard Box(es)"
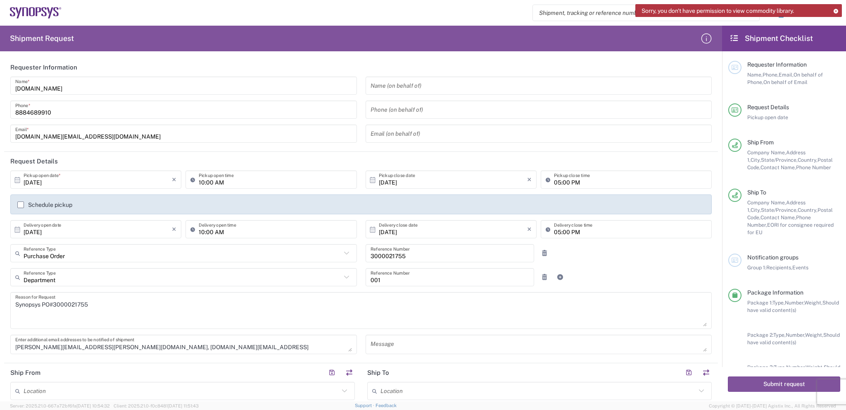
type input "[US_STATE]"
type input "Cardboard Box(es)"
type input "[US_STATE]"
type input "Cardboard Box(es)"
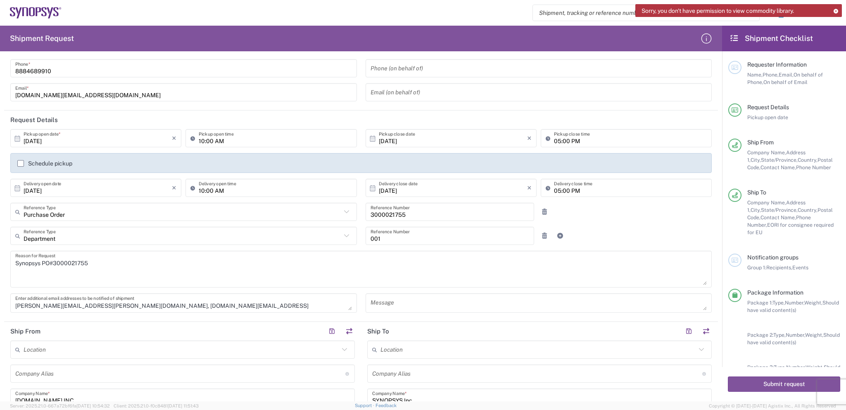
scroll to position [83, 0]
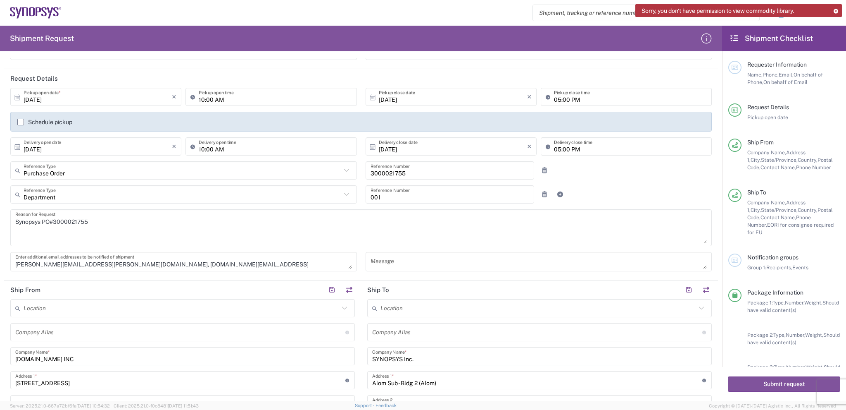
click at [387, 169] on input "3000021755" at bounding box center [450, 170] width 159 height 14
click at [387, 168] on input "3000021755" at bounding box center [450, 170] width 159 height 14
paste input "68"
type input "3000021768"
click at [71, 222] on textarea "Synopsys PO#3000021755" at bounding box center [361, 228] width 692 height 32
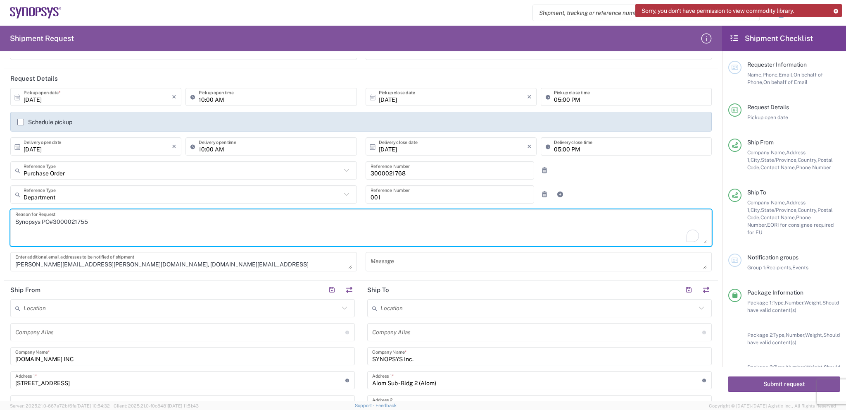
click at [71, 222] on textarea "Synopsys PO#3000021755" at bounding box center [361, 228] width 692 height 32
paste textarea "68"
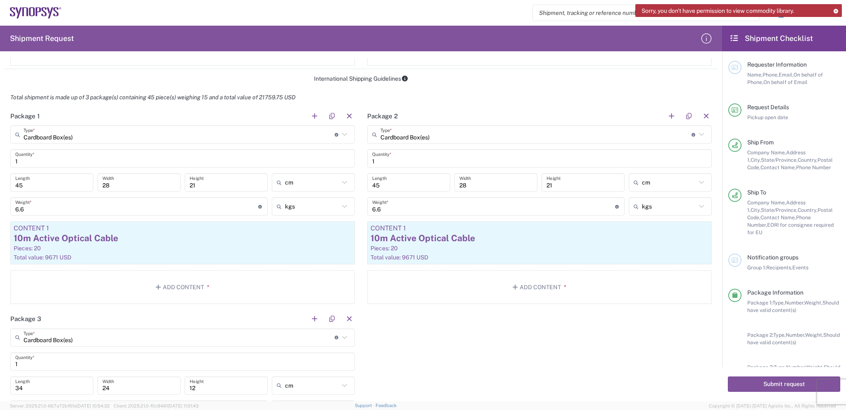
scroll to position [661, 0]
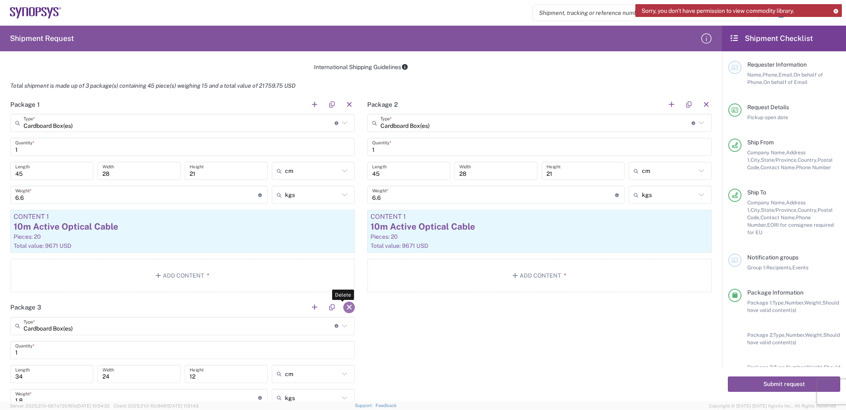
type textarea "Synopsys PO#3000021768； Urgent Order."
click at [346, 307] on button "button" at bounding box center [349, 307] width 12 height 12
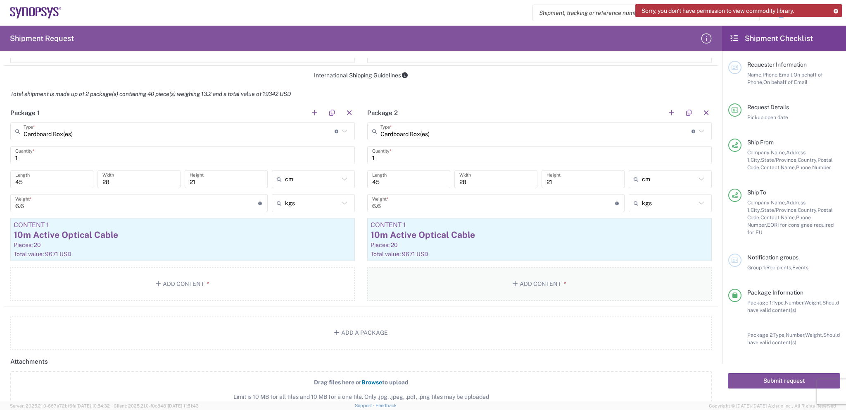
scroll to position [620, 0]
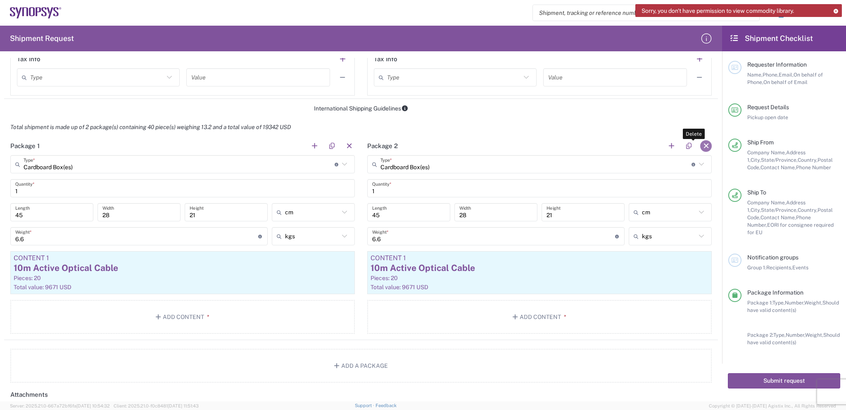
click at [701, 145] on button "button" at bounding box center [707, 146] width 12 height 12
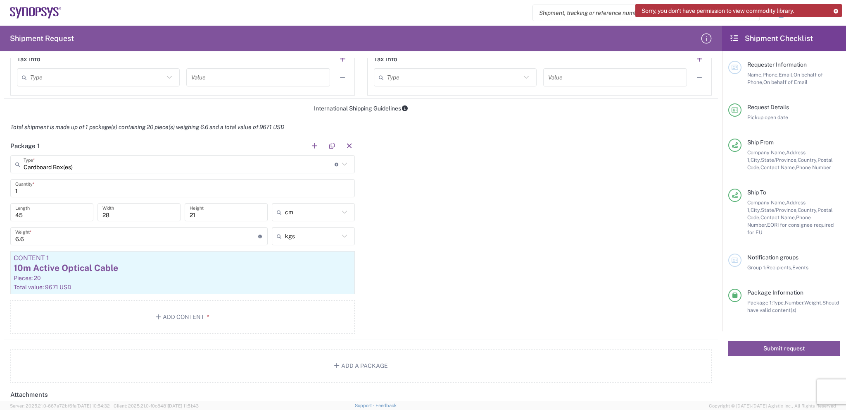
scroll to position [579, 0]
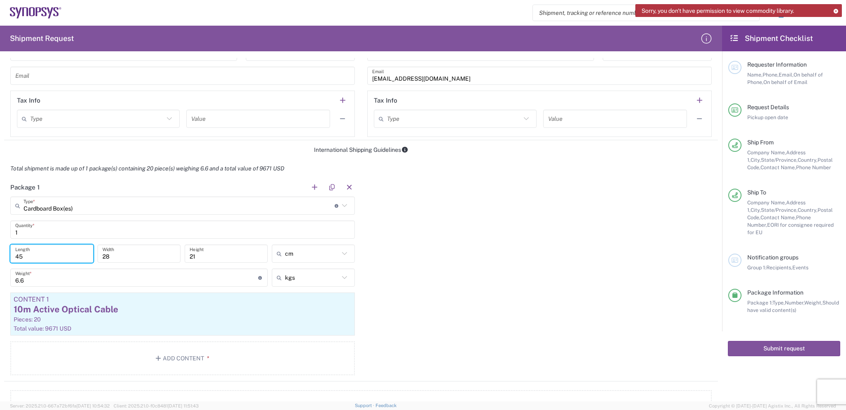
drag, startPoint x: 26, startPoint y: 255, endPoint x: 7, endPoint y: 255, distance: 19.0
click at [7, 255] on main "Cardboard Box(es) Type * Material used to package goods Cardboard Box(es) Bale(…" at bounding box center [182, 286] width 357 height 181
type input "33"
drag, startPoint x: 119, startPoint y: 252, endPoint x: 79, endPoint y: 258, distance: 40.6
click at [79, 258] on div "33 Length 28 Width 21 Height cm cm ft in" at bounding box center [182, 256] width 349 height 24
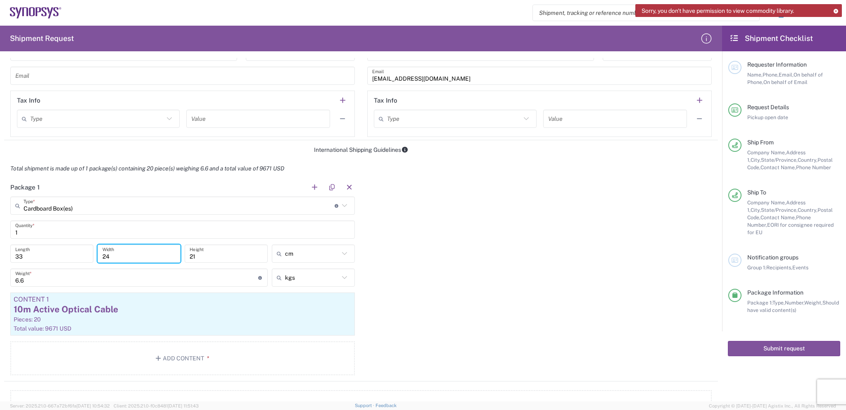
type input "24"
drag, startPoint x: 196, startPoint y: 255, endPoint x: 167, endPoint y: 257, distance: 29.4
click at [167, 257] on div "33 Length 24 Width 21 Height cm cm ft in" at bounding box center [182, 256] width 349 height 24
type input "12"
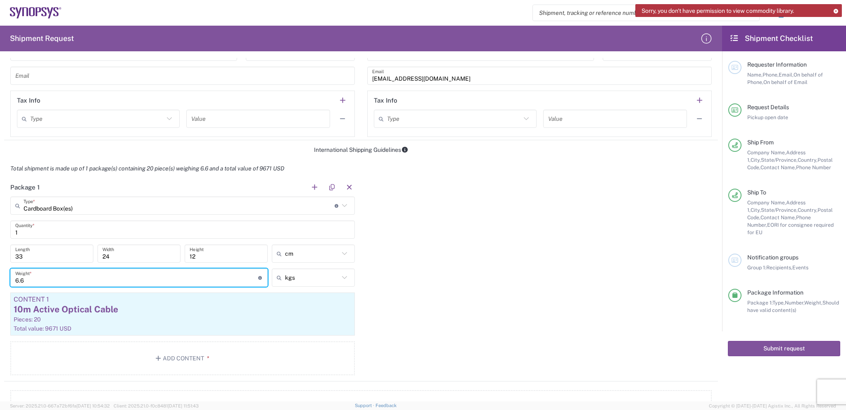
drag, startPoint x: 45, startPoint y: 277, endPoint x: 0, endPoint y: 279, distance: 44.7
click at [0, 279] on form "Requester Information [DOMAIN_NAME] Name * [PHONE_NUMBER] Phone * [DOMAIN_NAME]…" at bounding box center [361, 229] width 722 height 343
type input "2.28"
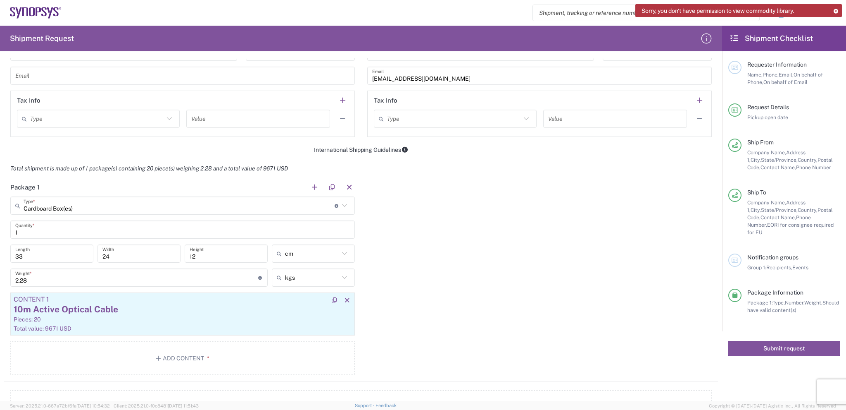
click at [294, 300] on div "Content 1" at bounding box center [183, 298] width 338 height 7
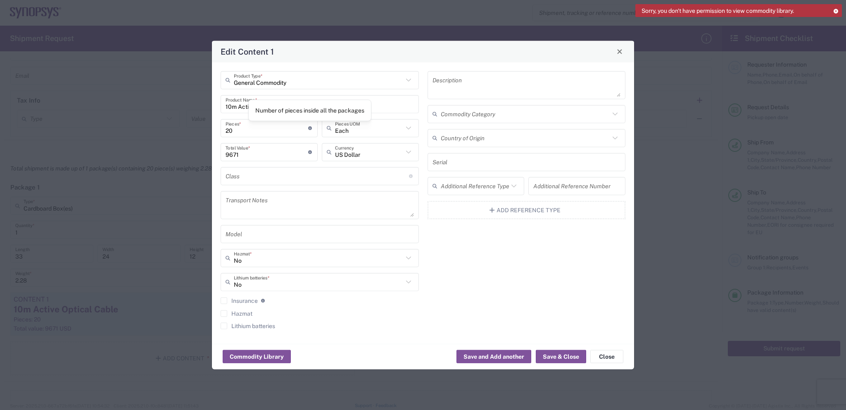
click at [310, 129] on icon at bounding box center [310, 128] width 5 height 4
drag, startPoint x: 276, startPoint y: 131, endPoint x: 195, endPoint y: 137, distance: 81.2
click at [195, 137] on div "Edit Content 1 General Commodity Product Type * 10m Active Optical Cable Produc…" at bounding box center [423, 205] width 846 height 410
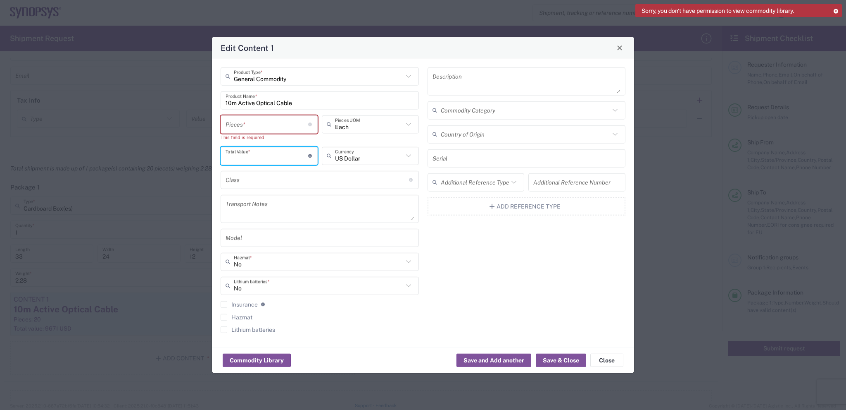
drag, startPoint x: 248, startPoint y: 154, endPoint x: 209, endPoint y: 155, distance: 38.4
click at [209, 155] on div "Edit Content 1 General Commodity Product Type * 10m Active Optical Cable Produc…" at bounding box center [423, 205] width 846 height 410
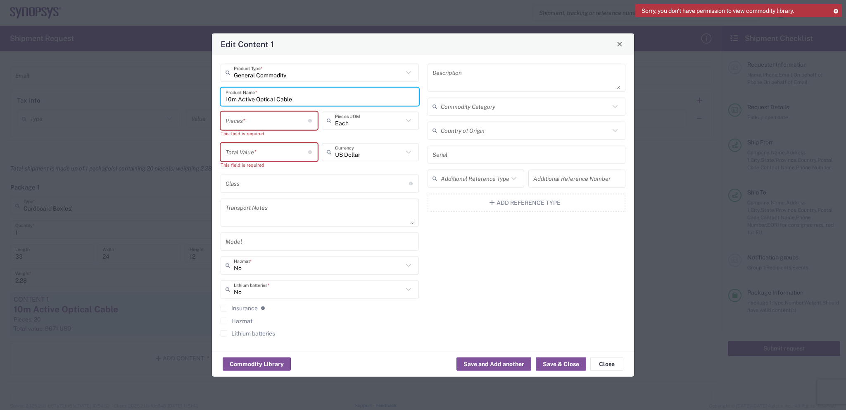
click at [281, 102] on input "10m Active Optical Cable" at bounding box center [320, 96] width 188 height 14
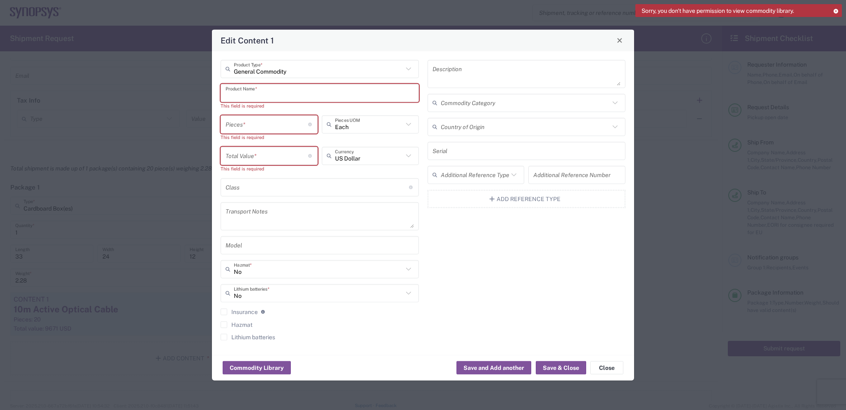
click at [241, 92] on input "text" at bounding box center [320, 93] width 188 height 14
paste input "10m 200G QSFP-DD Active Optical Cable"
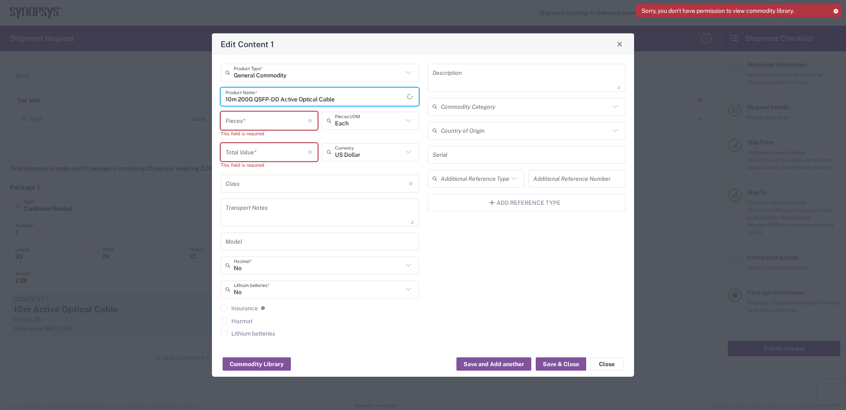
type input "10m 200G QSFP-DD Active Optical Cable"
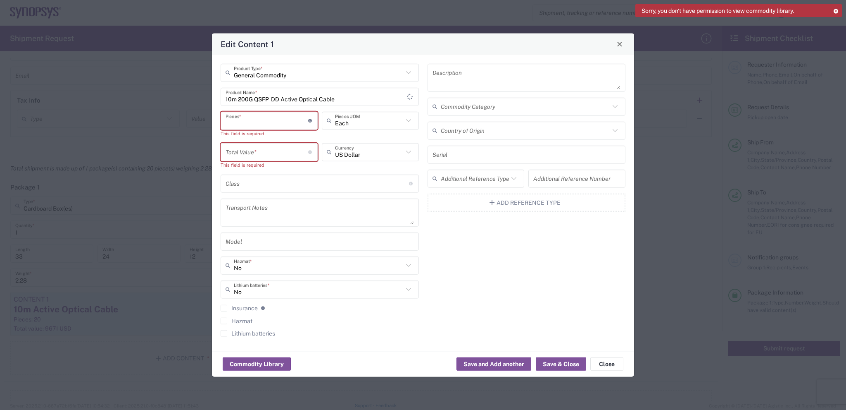
click at [241, 119] on input "number" at bounding box center [267, 120] width 83 height 14
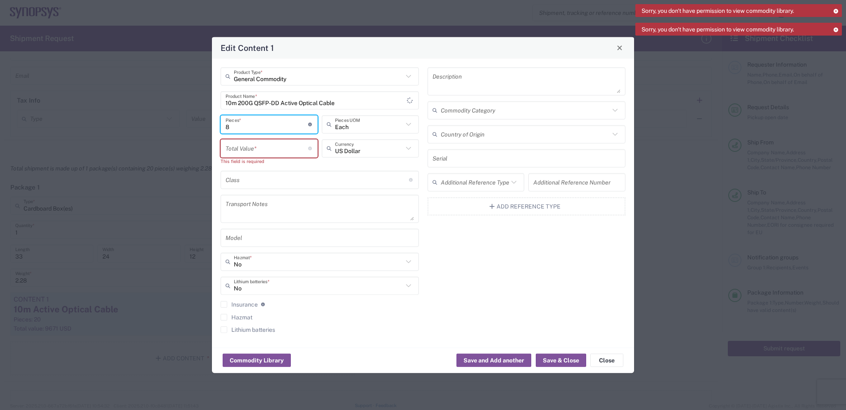
type input "8"
click at [247, 148] on input "number" at bounding box center [267, 148] width 83 height 14
paste input "6680.40"
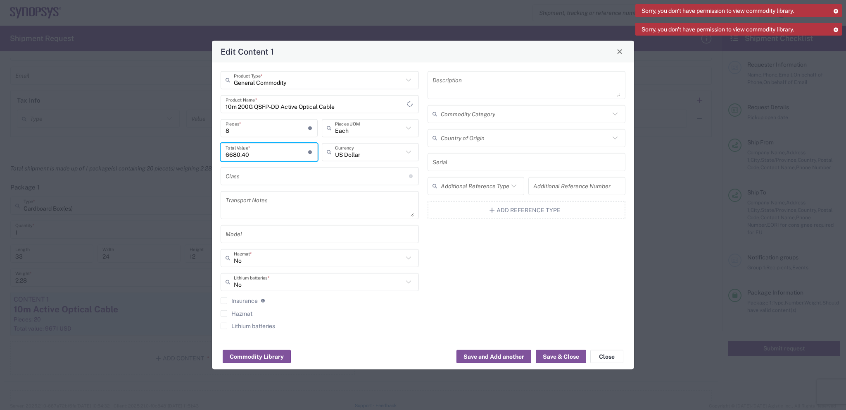
type input "6680.40"
click at [464, 244] on div "Description Commodity Category Country of Origin Serial Additional Reference Ty…" at bounding box center [526, 203] width 207 height 264
click at [555, 360] on button "Save & Close" at bounding box center [561, 356] width 50 height 13
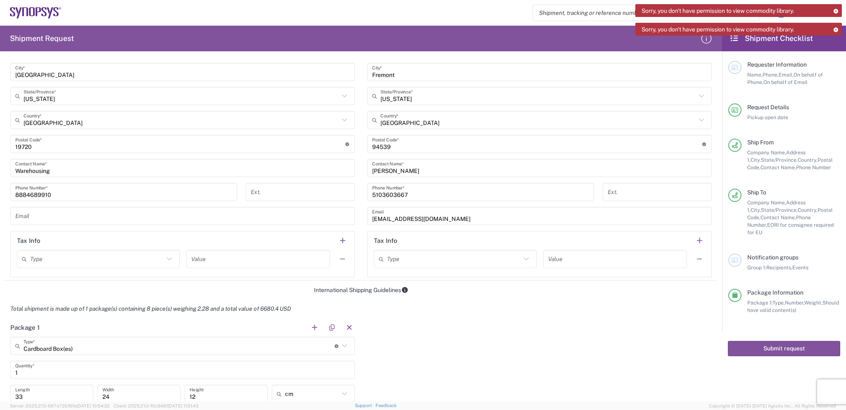
scroll to position [438, 0]
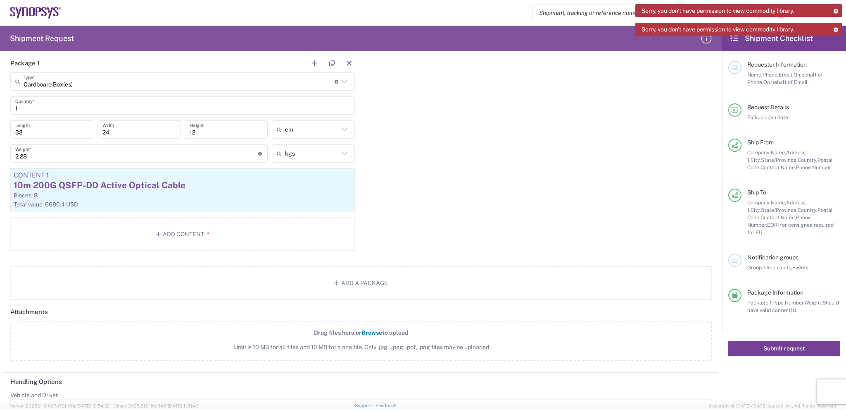
click at [742, 341] on button "Submit request" at bounding box center [784, 348] width 112 height 15
